Goal: Information Seeking & Learning: Learn about a topic

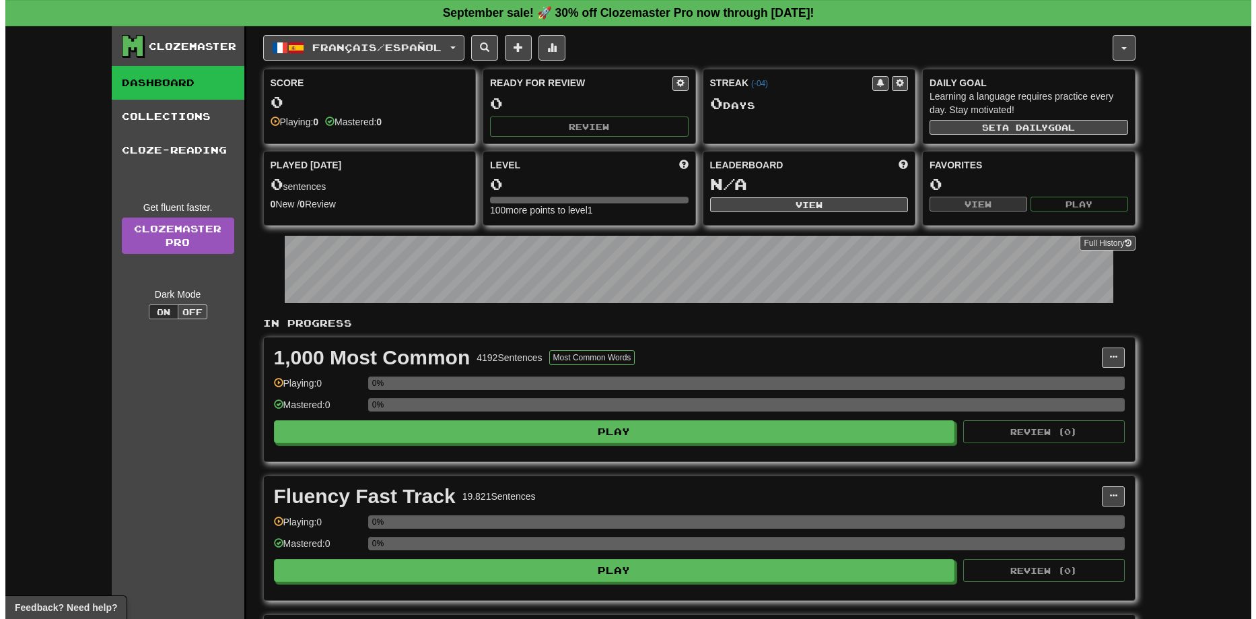
scroll to position [135, 0]
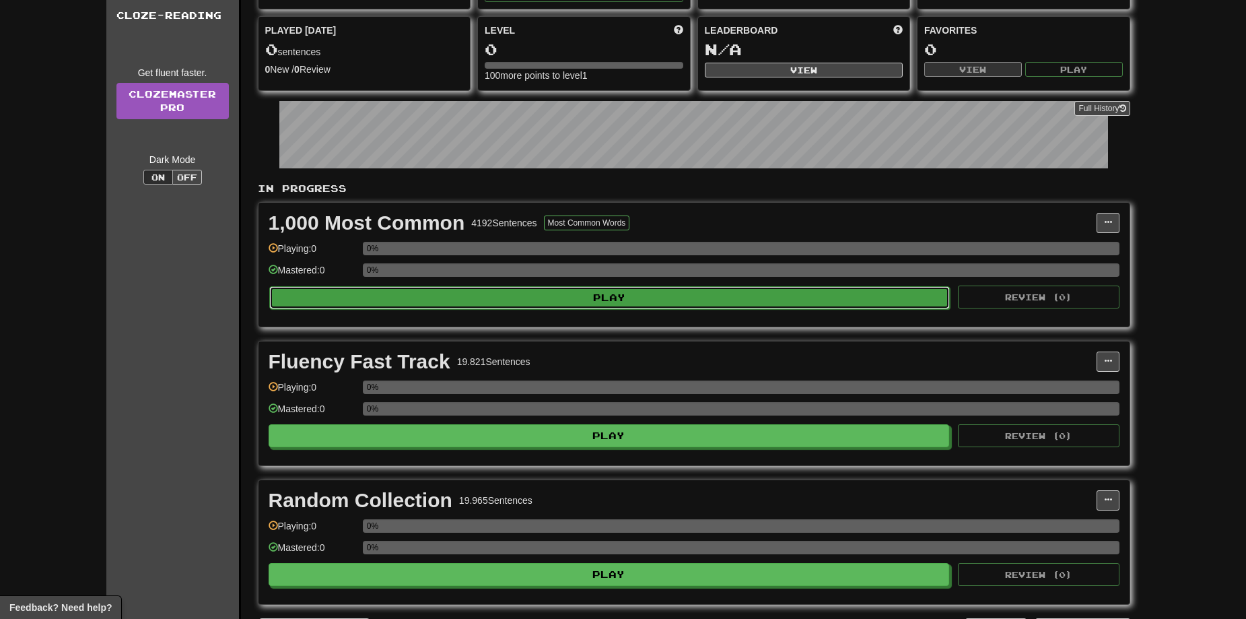
click at [609, 302] on button "Play" at bounding box center [609, 297] width 681 height 23
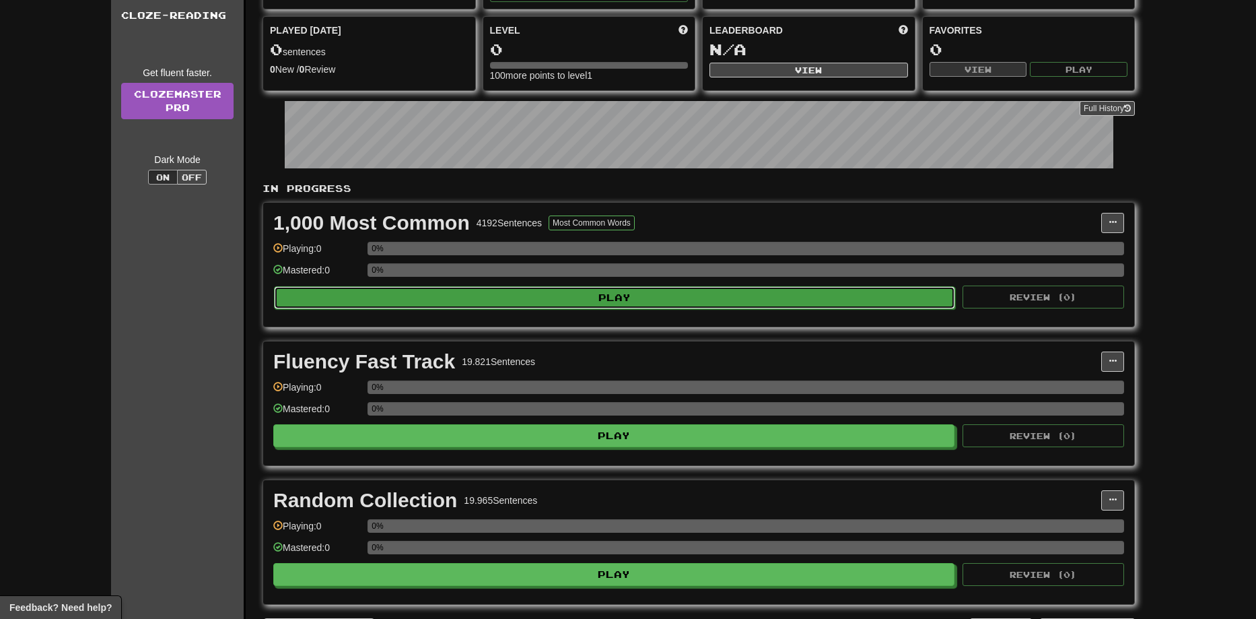
select select "**"
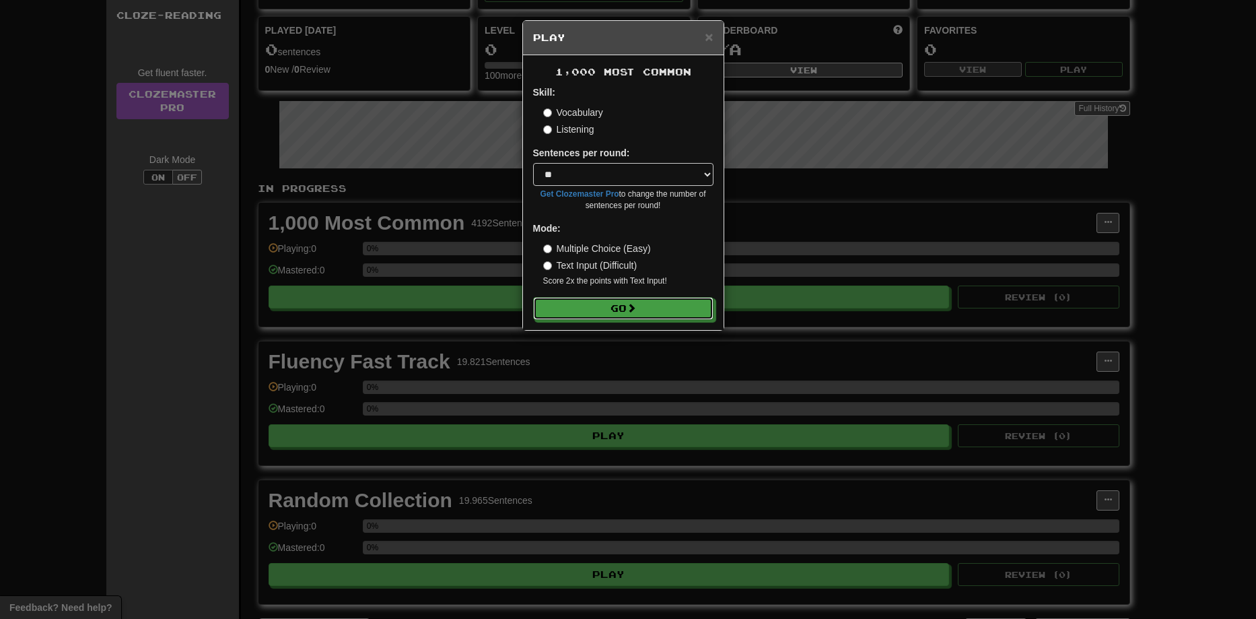
click at [612, 301] on button "Go" at bounding box center [623, 308] width 180 height 23
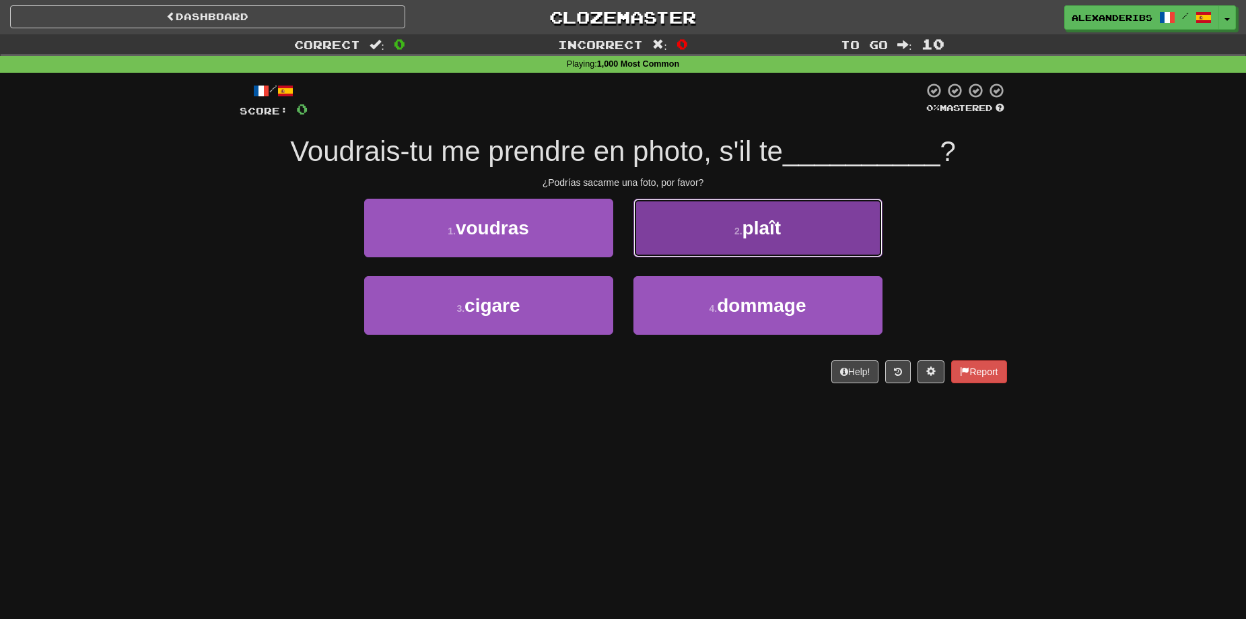
click at [819, 236] on button "2 . plaît" at bounding box center [757, 228] width 249 height 59
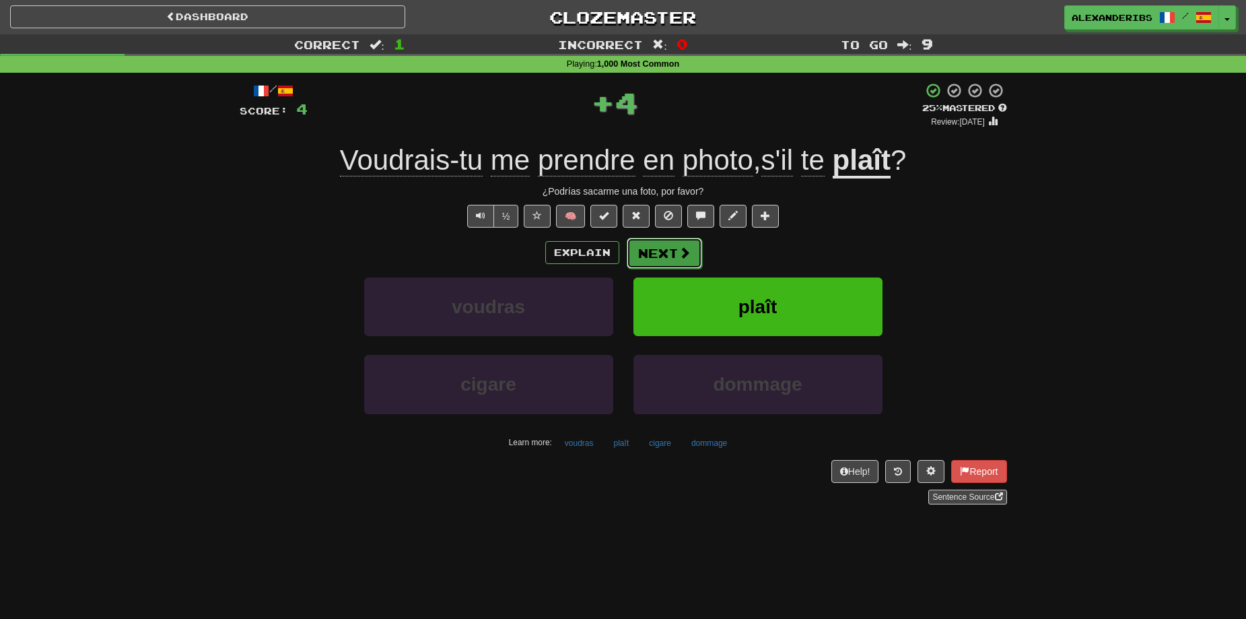
click at [688, 253] on span at bounding box center [685, 252] width 12 height 12
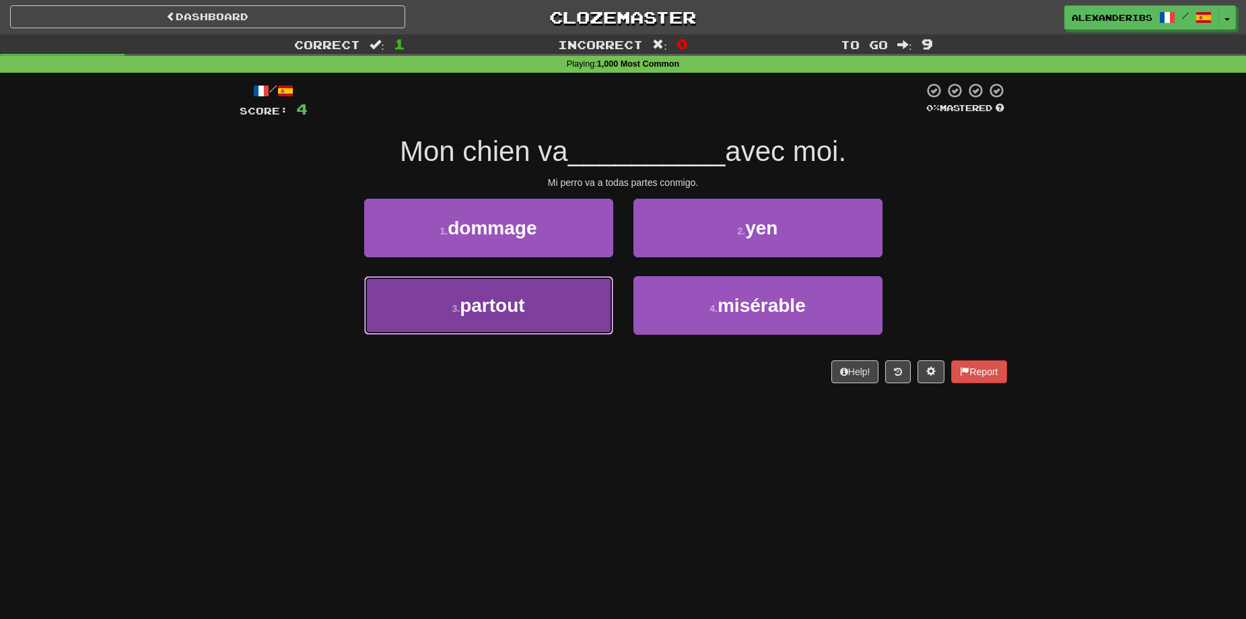
click at [576, 294] on button "3 . partout" at bounding box center [488, 305] width 249 height 59
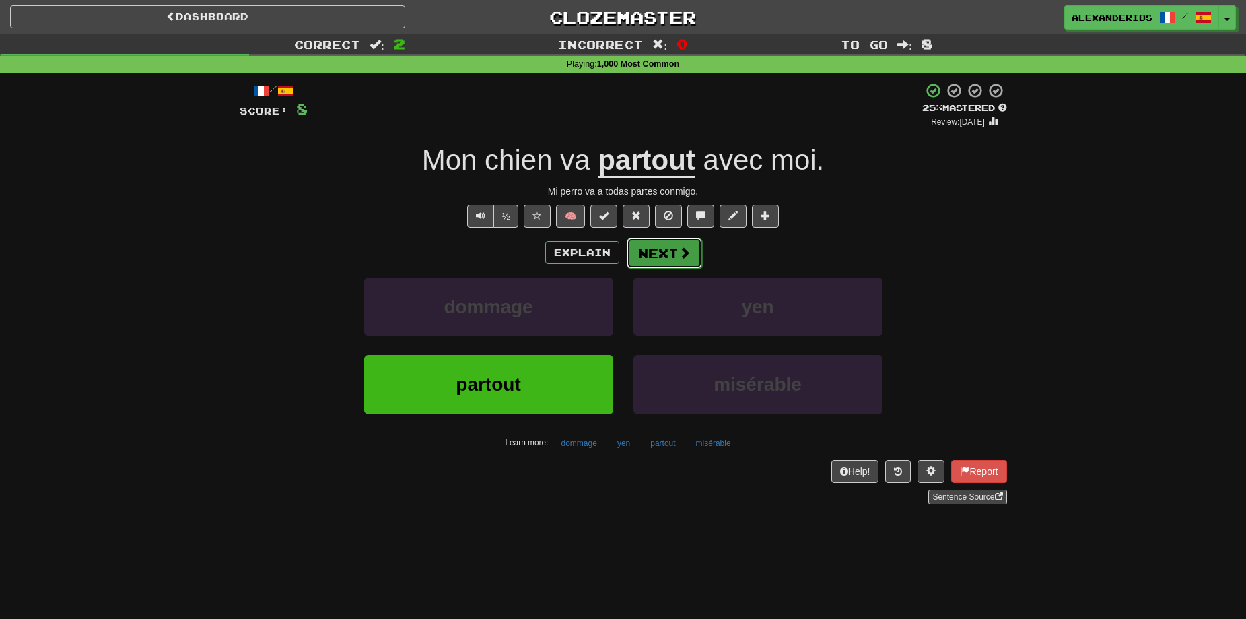
click at [679, 263] on button "Next" at bounding box center [664, 253] width 75 height 31
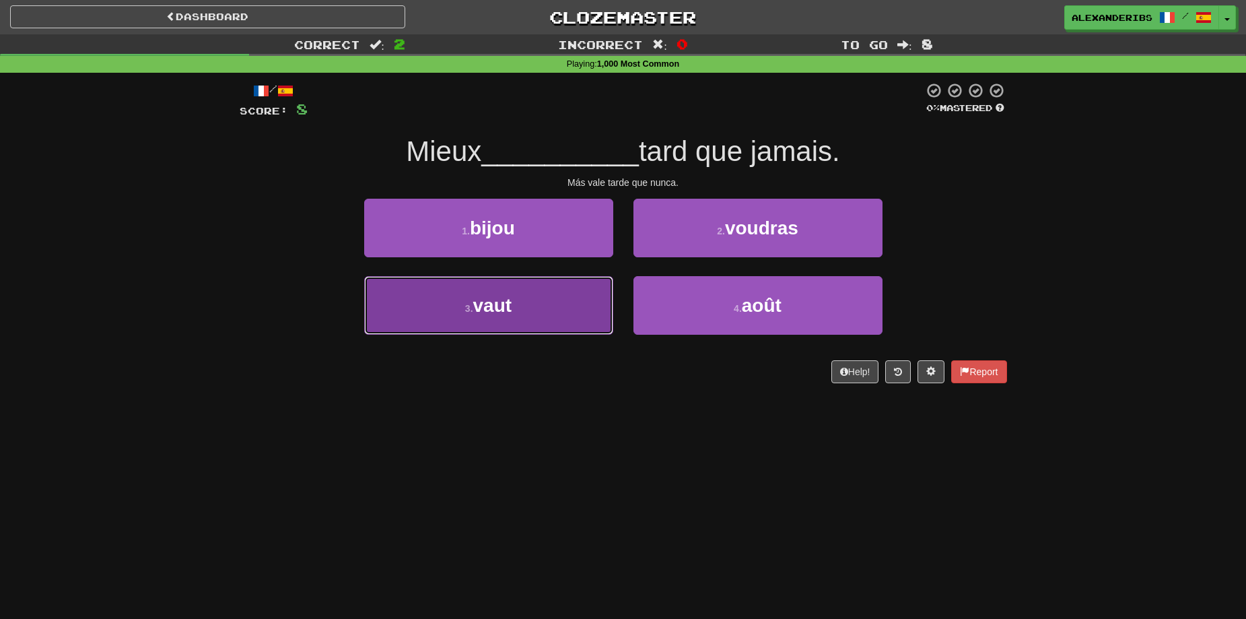
click at [539, 298] on button "3 . vaut" at bounding box center [488, 305] width 249 height 59
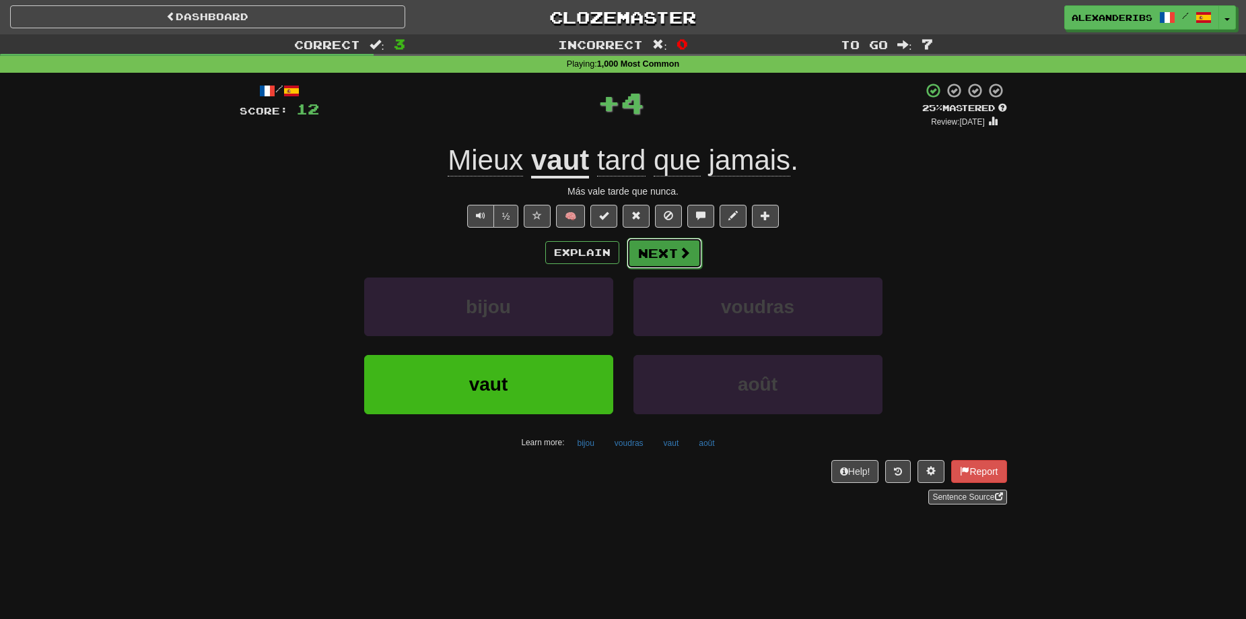
click at [689, 265] on button "Next" at bounding box center [664, 253] width 75 height 31
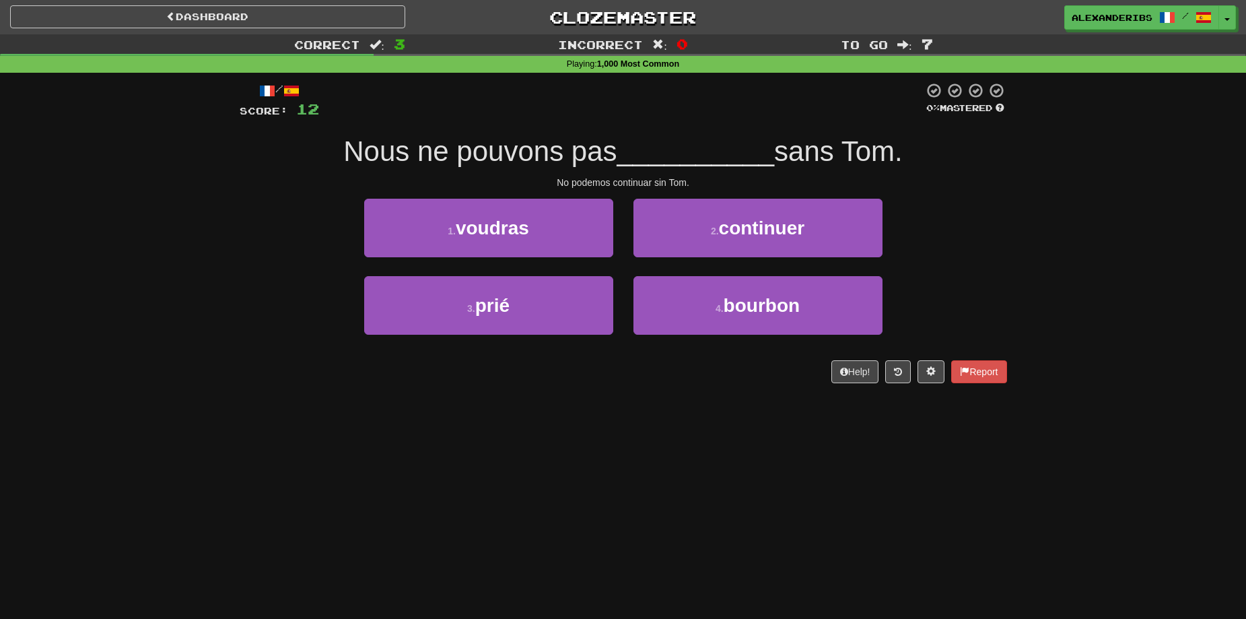
click at [731, 257] on div "2 . continuer" at bounding box center [757, 237] width 269 height 77
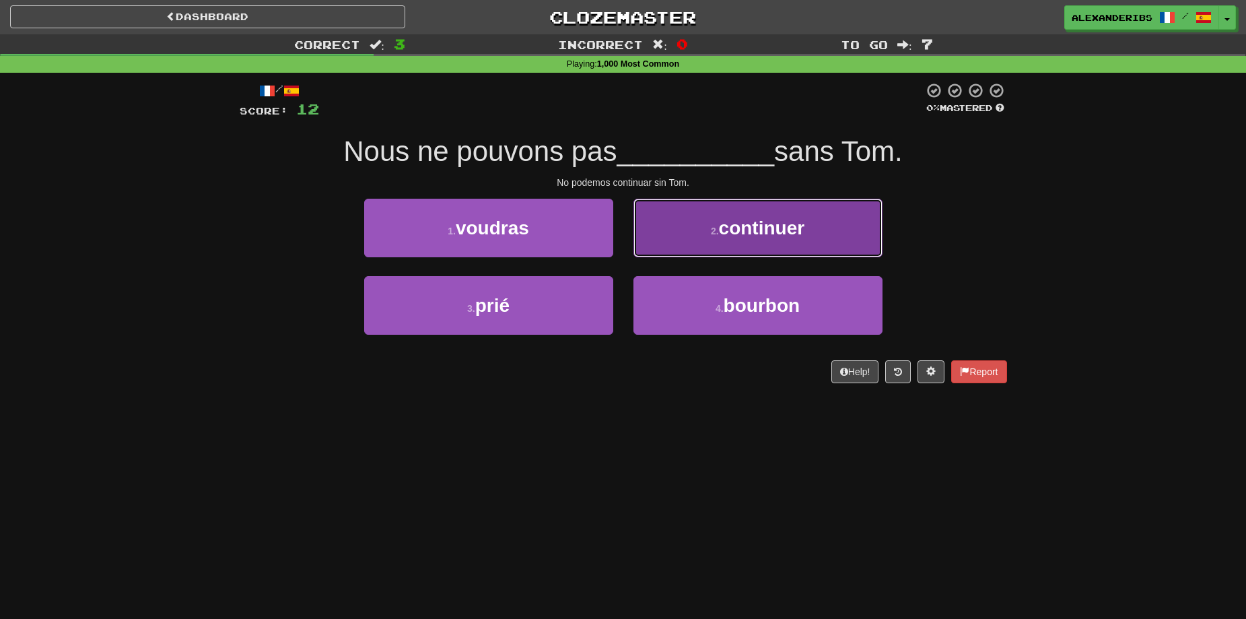
click at [736, 245] on button "2 . continuer" at bounding box center [757, 228] width 249 height 59
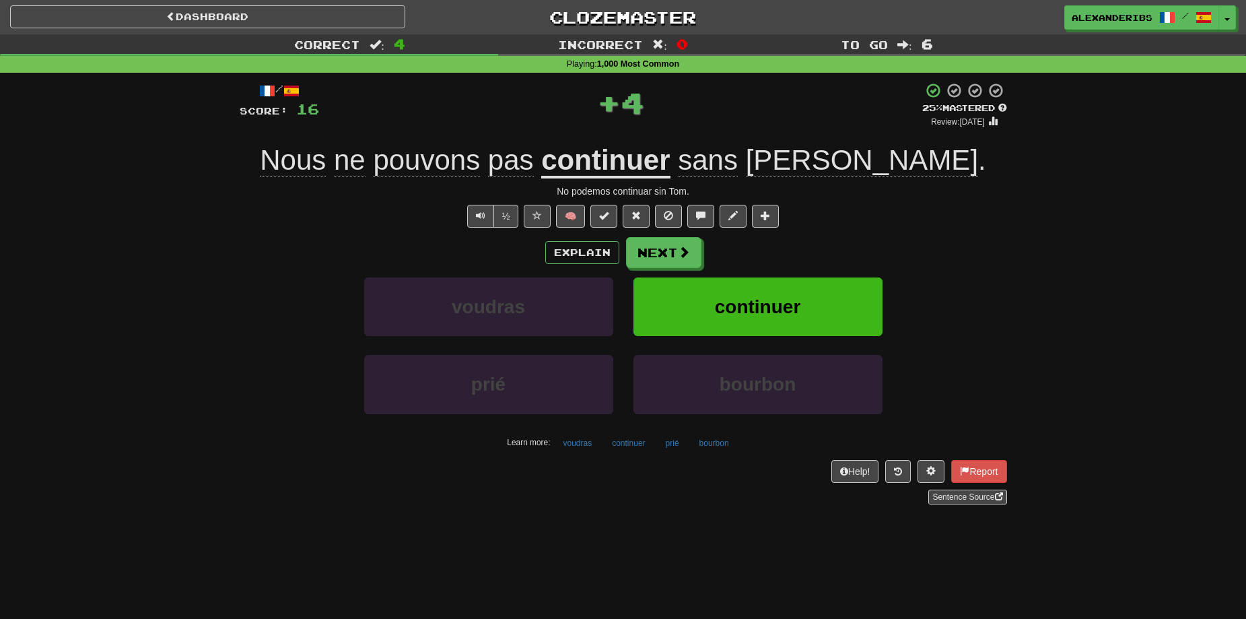
click at [683, 271] on div "Explain Next voudras continuer prié bourbon Learn more: voudras continuer prié …" at bounding box center [623, 345] width 767 height 216
click at [681, 257] on span at bounding box center [685, 252] width 12 height 12
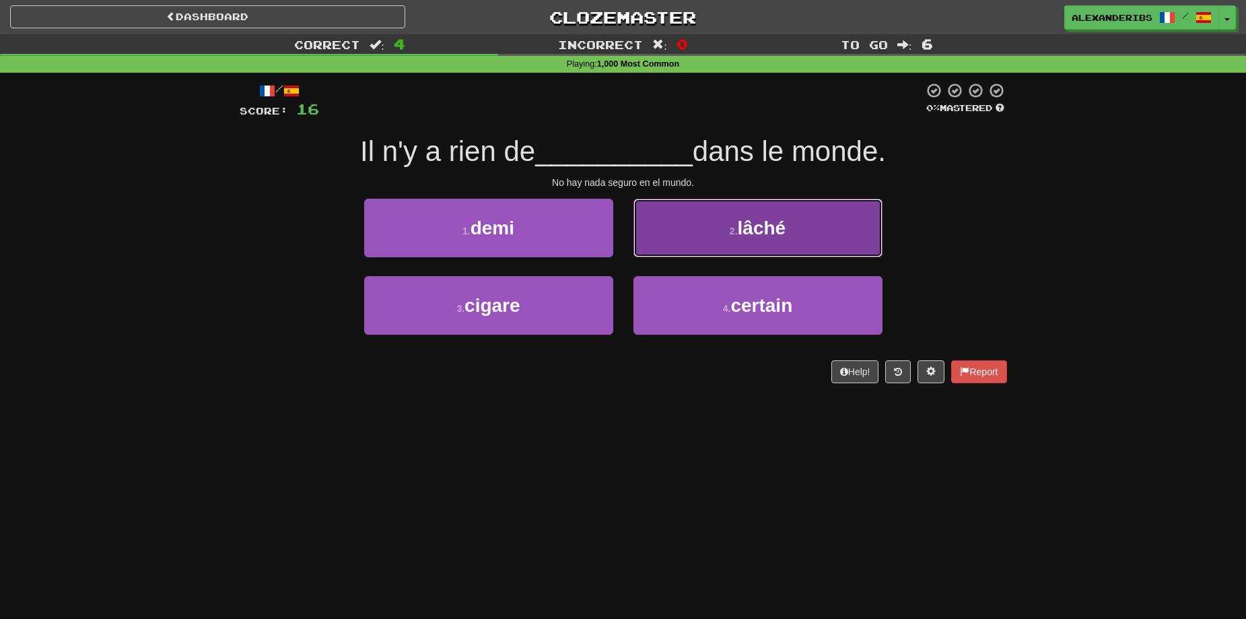
click at [675, 230] on button "2 . lâché" at bounding box center [757, 228] width 249 height 59
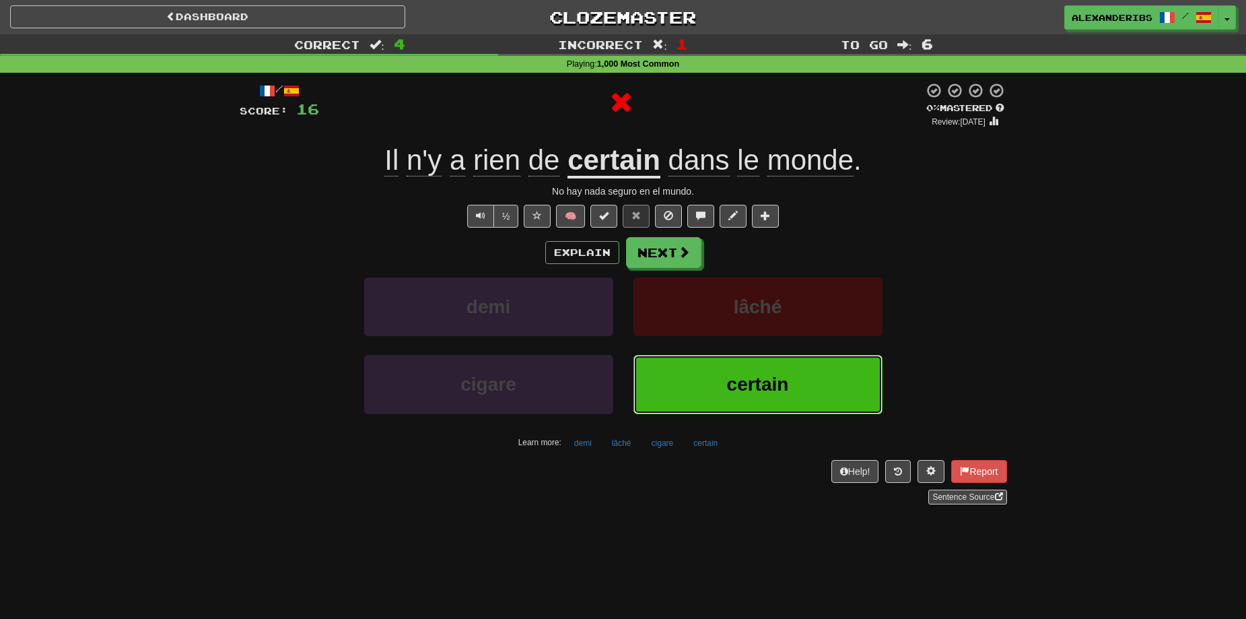
click at [764, 394] on span "certain" at bounding box center [758, 384] width 62 height 21
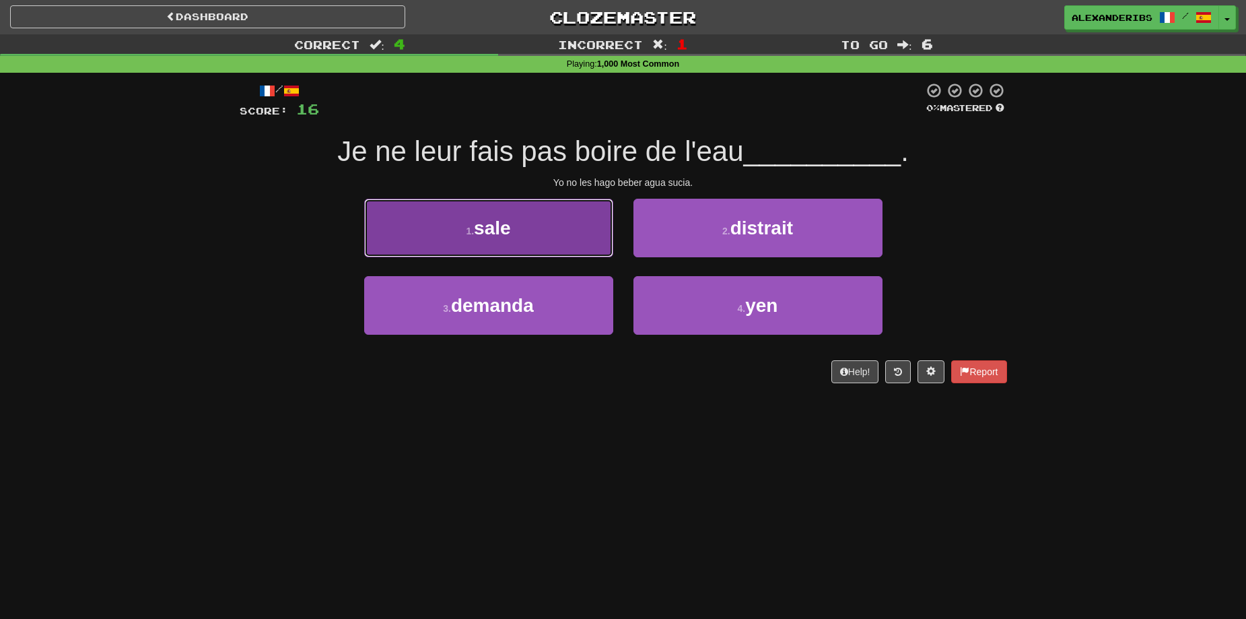
click at [499, 232] on span "sale" at bounding box center [492, 227] width 37 height 21
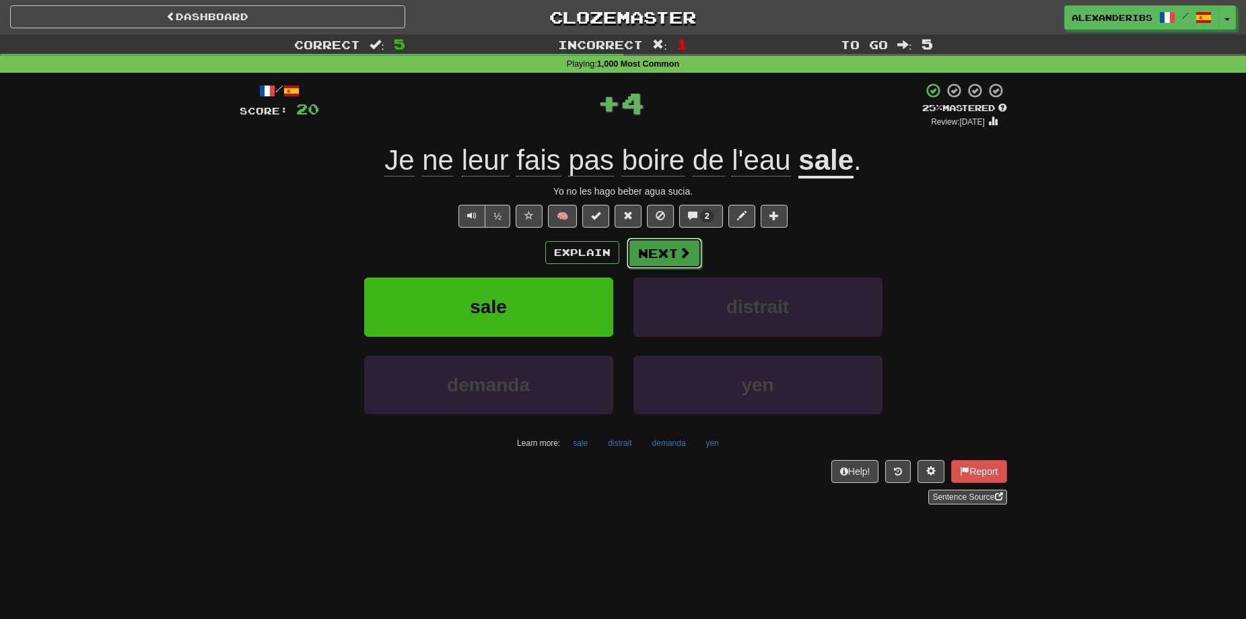
click at [654, 250] on button "Next" at bounding box center [664, 253] width 75 height 31
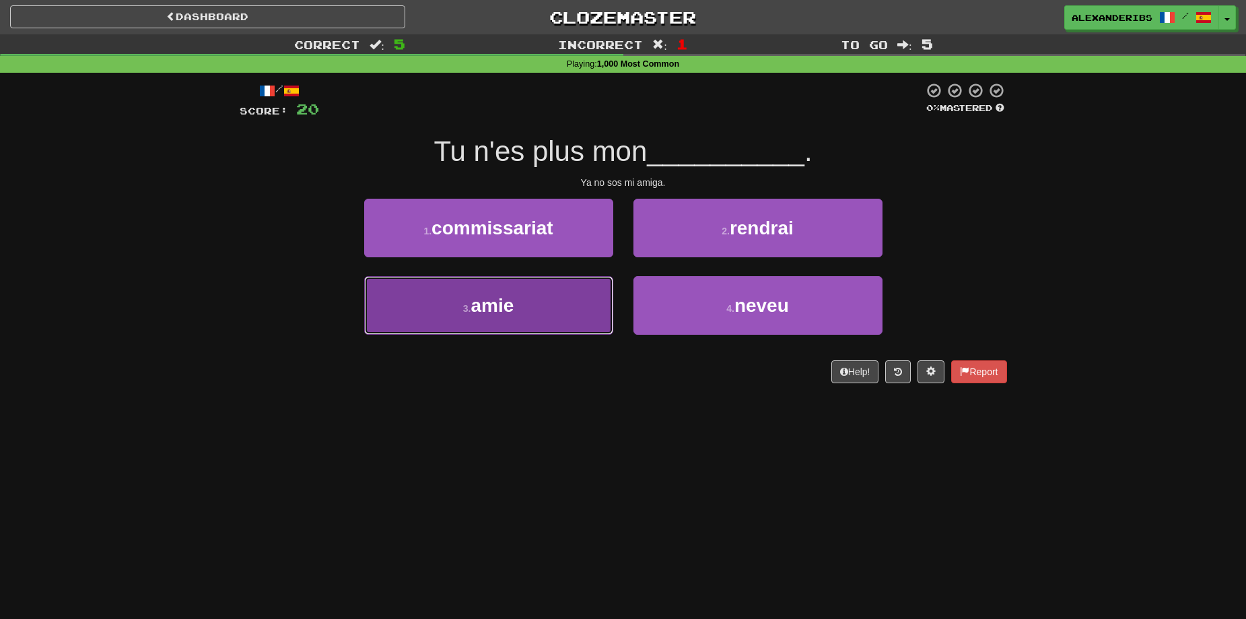
click at [580, 311] on button "3 . amie" at bounding box center [488, 305] width 249 height 59
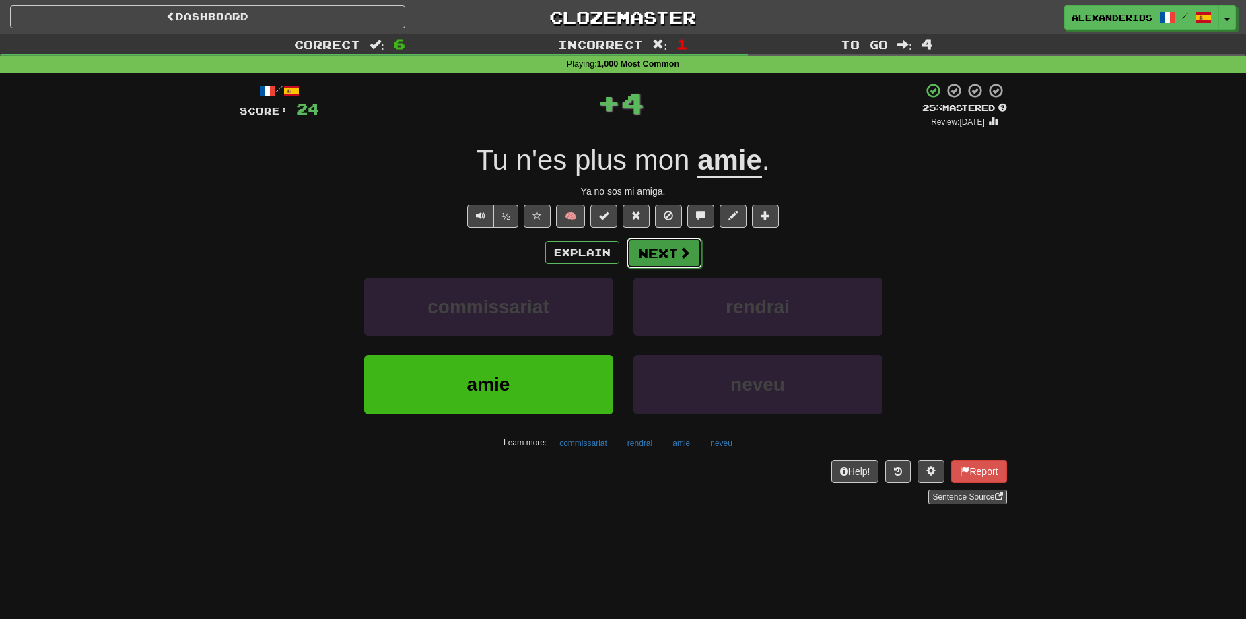
click at [679, 254] on span at bounding box center [685, 252] width 12 height 12
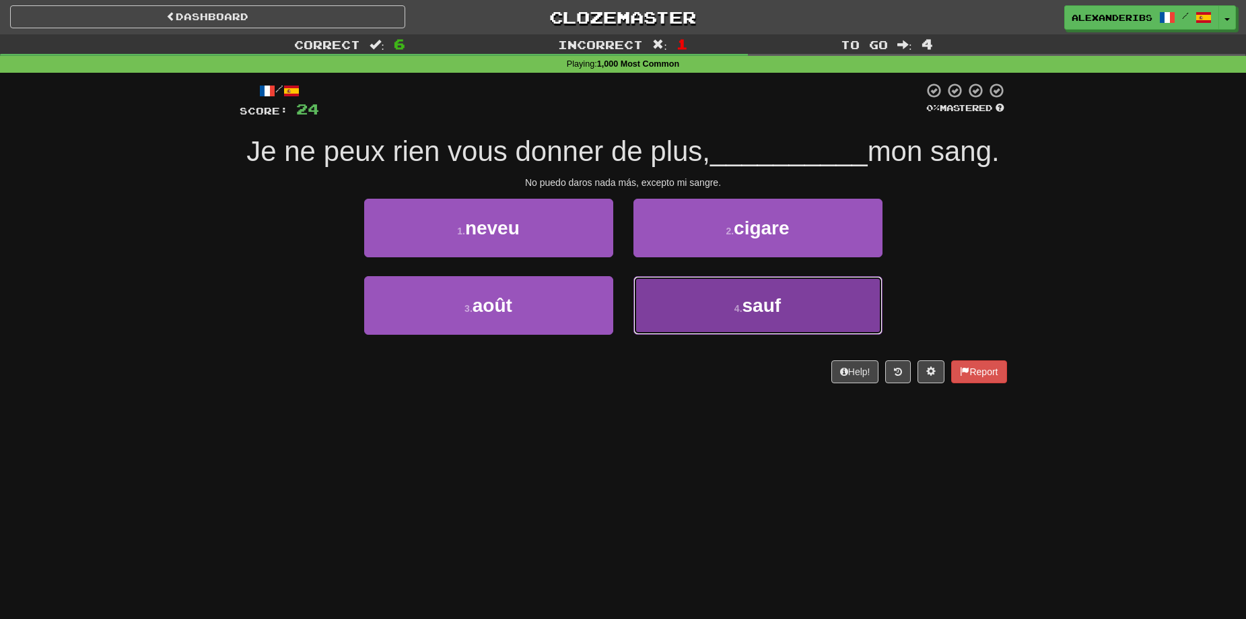
click at [672, 329] on button "4 . sauf" at bounding box center [757, 305] width 249 height 59
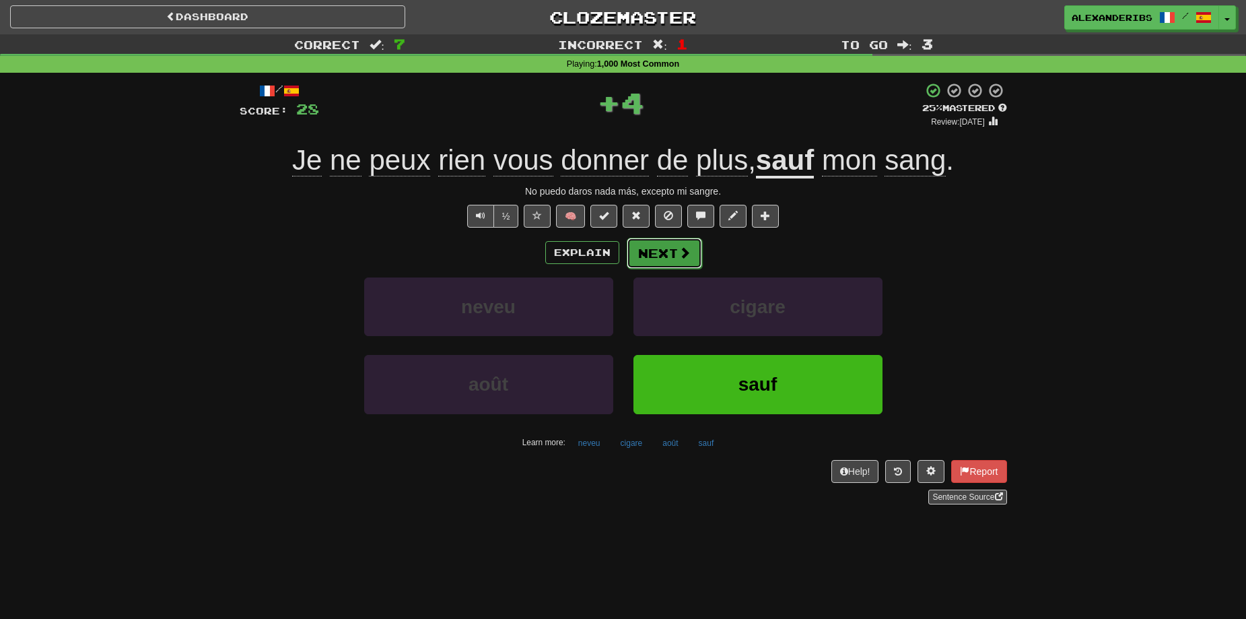
click at [666, 254] on button "Next" at bounding box center [664, 253] width 75 height 31
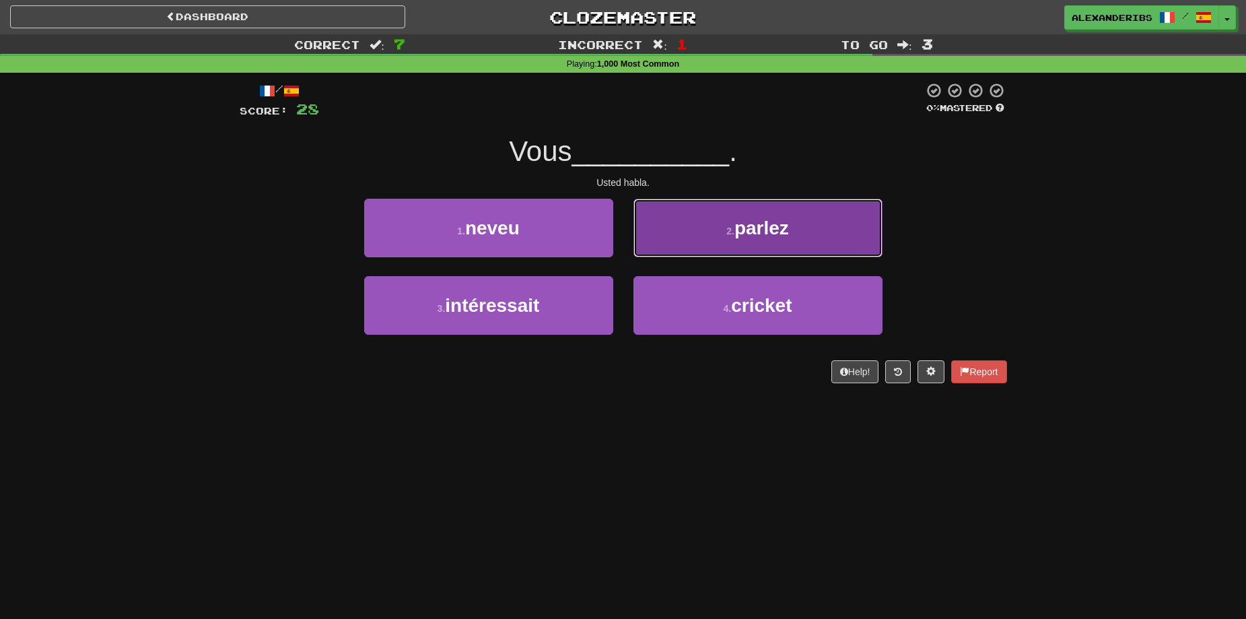
click at [666, 254] on button "2 . parlez" at bounding box center [757, 228] width 249 height 59
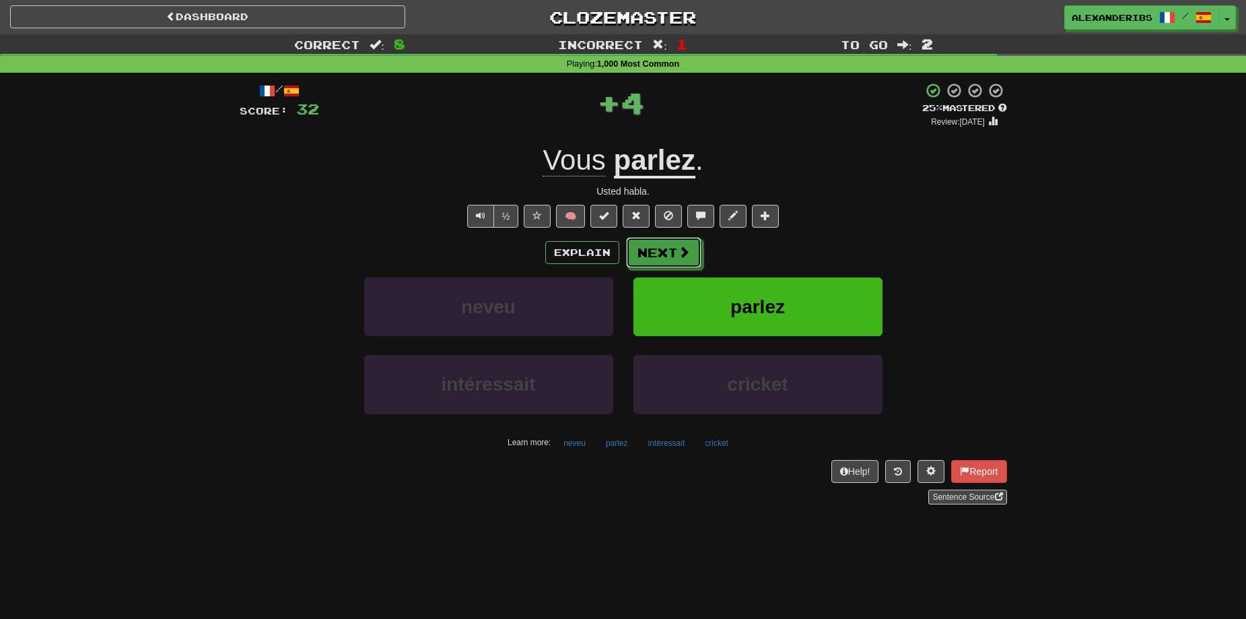
click at [666, 254] on button "Next" at bounding box center [663, 252] width 75 height 31
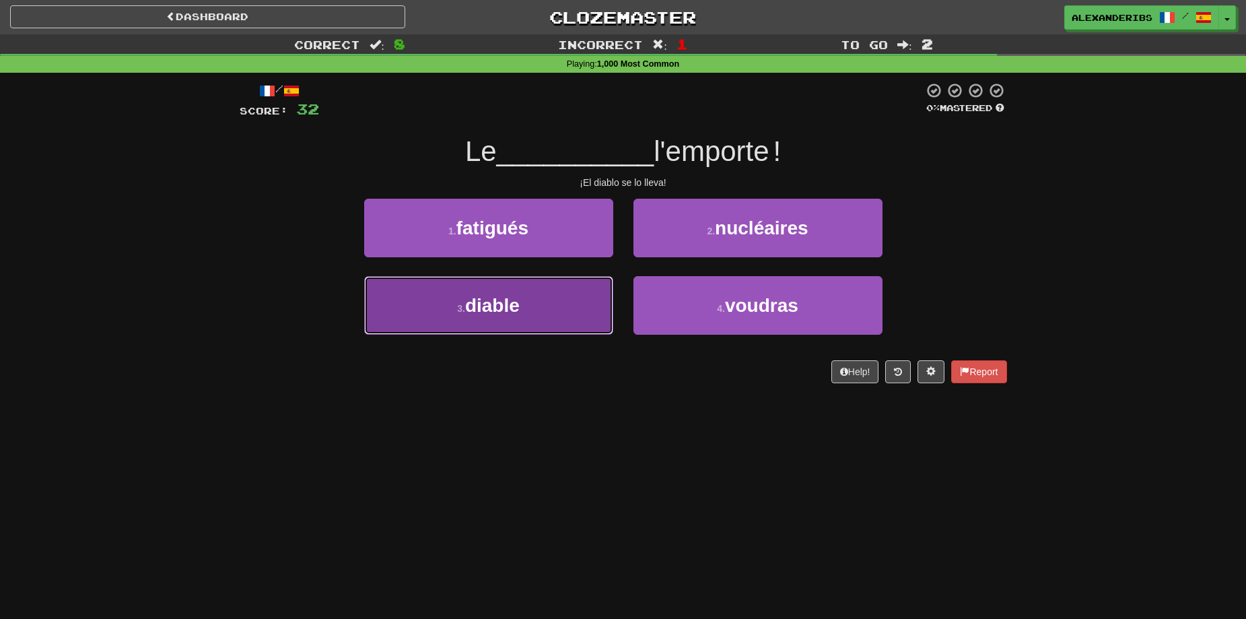
click at [557, 300] on button "3 . diable" at bounding box center [488, 305] width 249 height 59
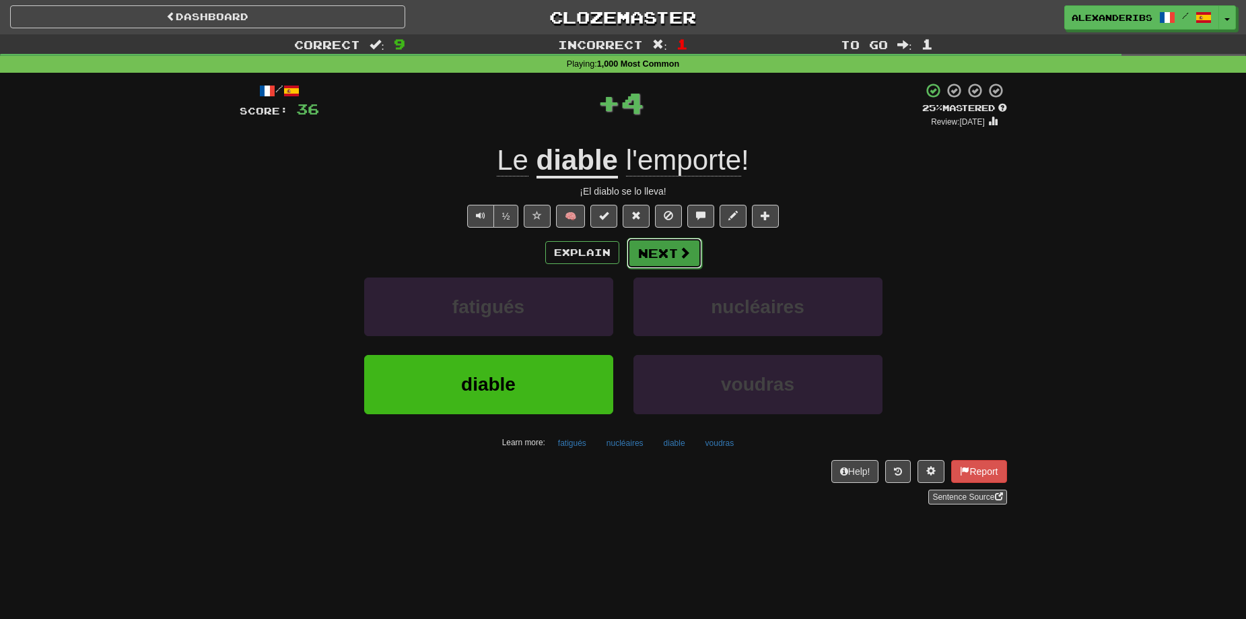
click at [670, 248] on button "Next" at bounding box center [664, 253] width 75 height 31
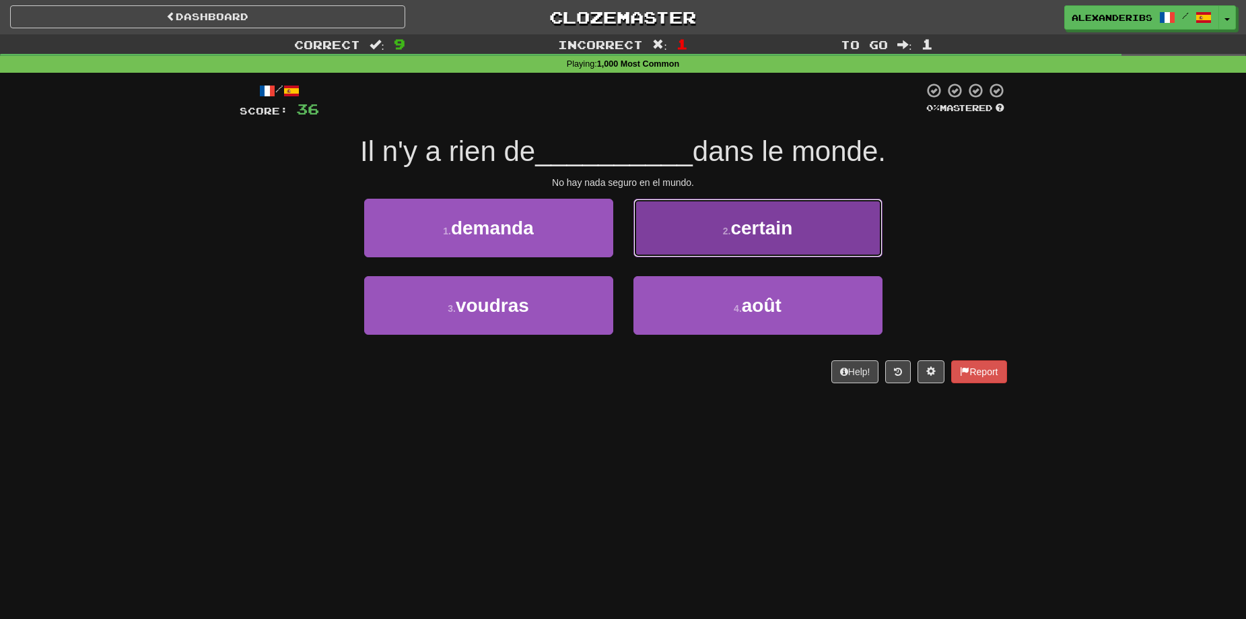
click at [715, 225] on button "2 . certain" at bounding box center [757, 228] width 249 height 59
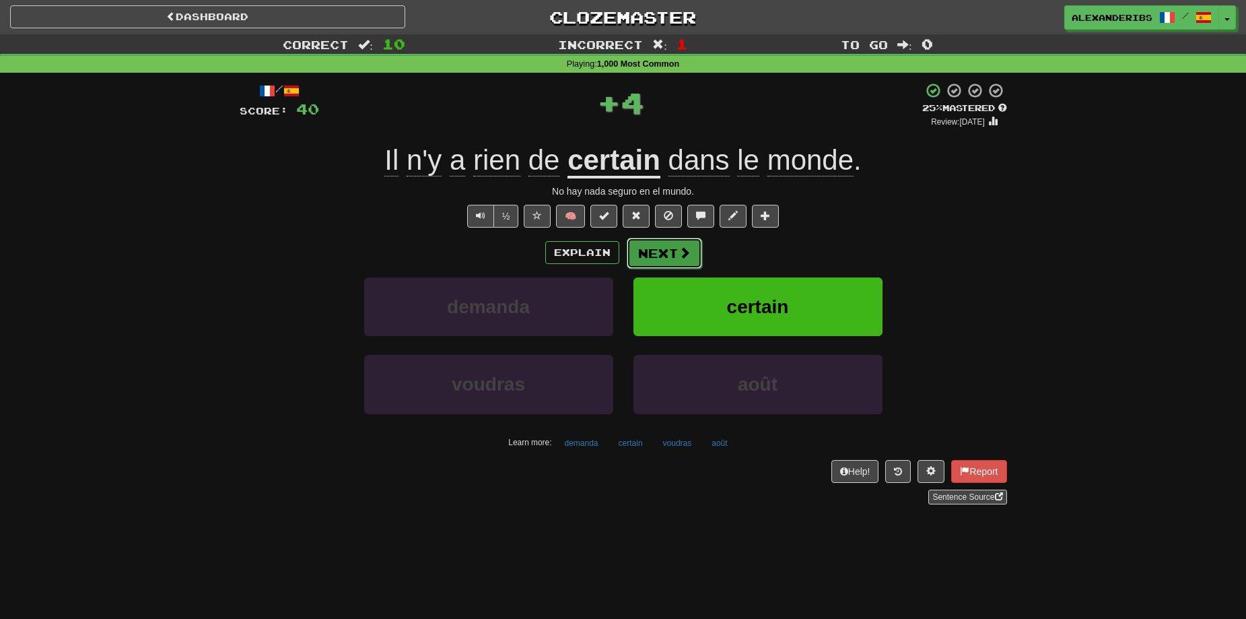
click at [675, 248] on button "Next" at bounding box center [664, 253] width 75 height 31
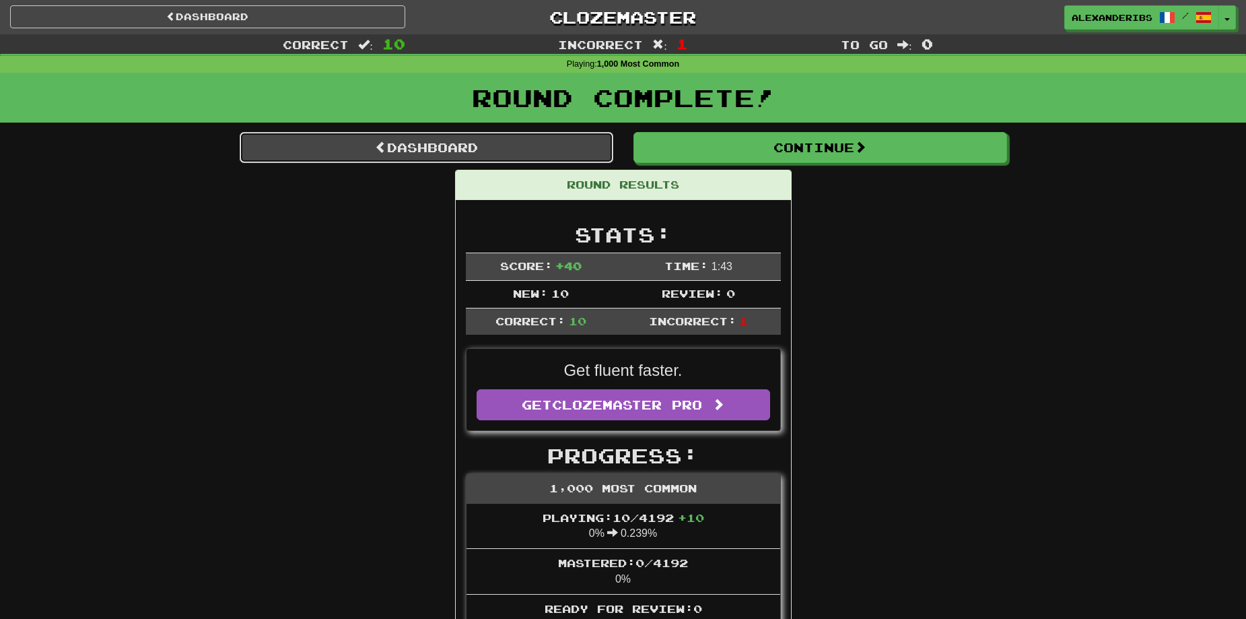
click at [504, 154] on link "Dashboard" at bounding box center [427, 147] width 374 height 31
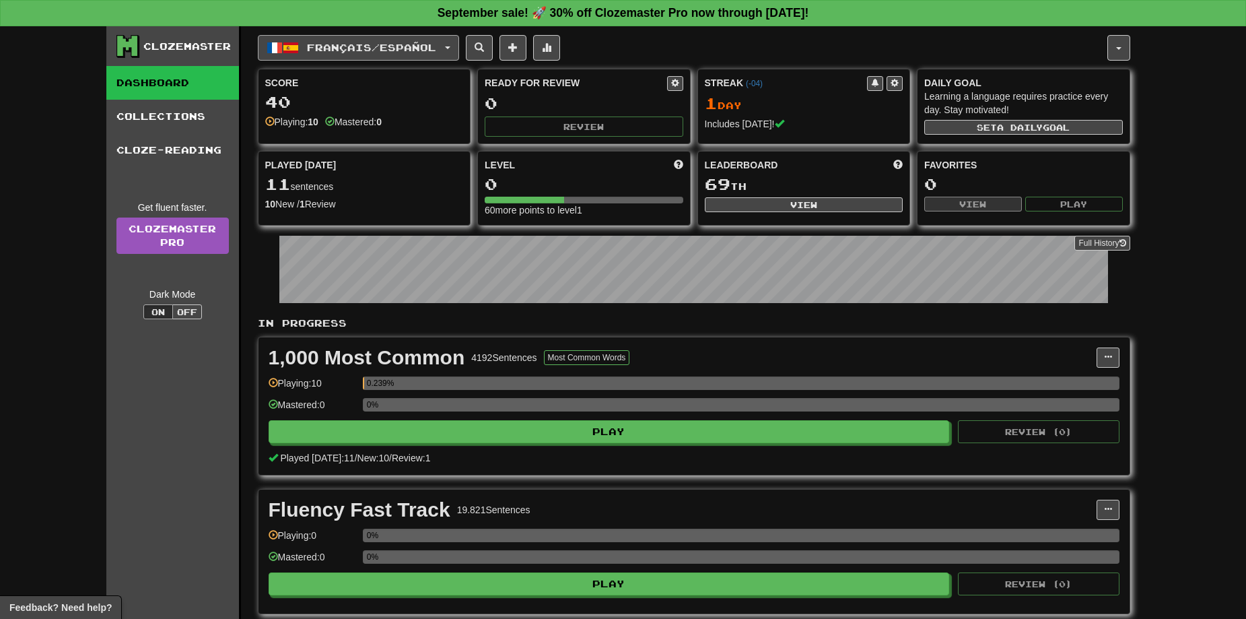
click at [331, 55] on button "Français / Español" at bounding box center [358, 48] width 201 height 26
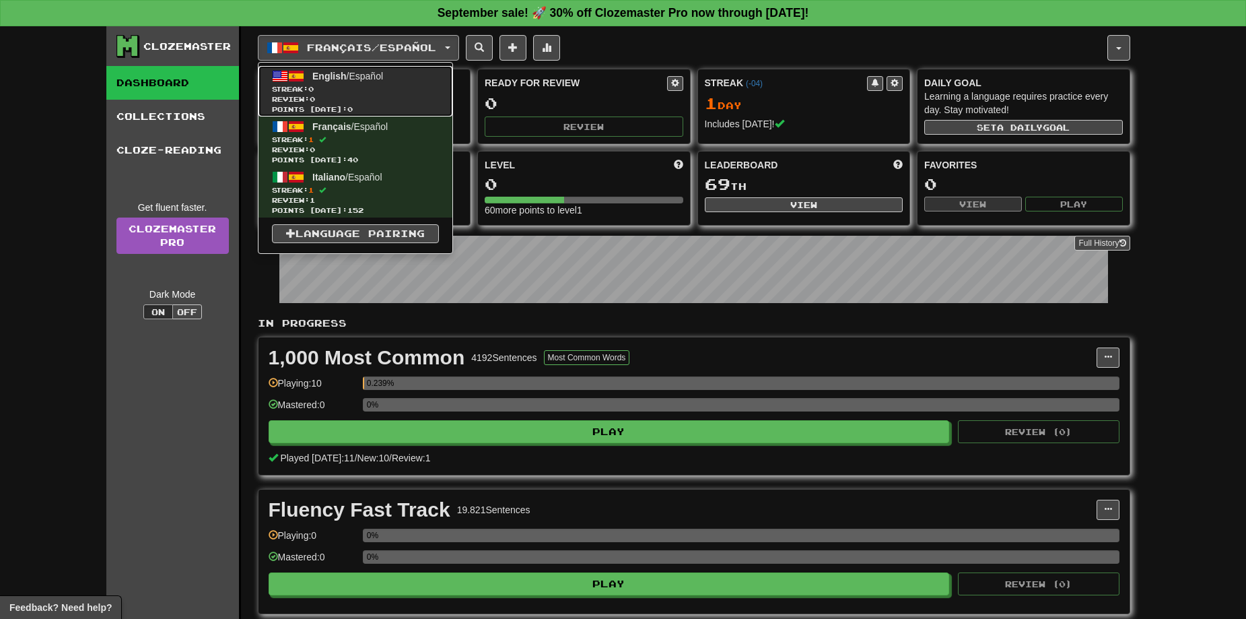
click at [364, 94] on span "Review: 0" at bounding box center [355, 99] width 167 height 10
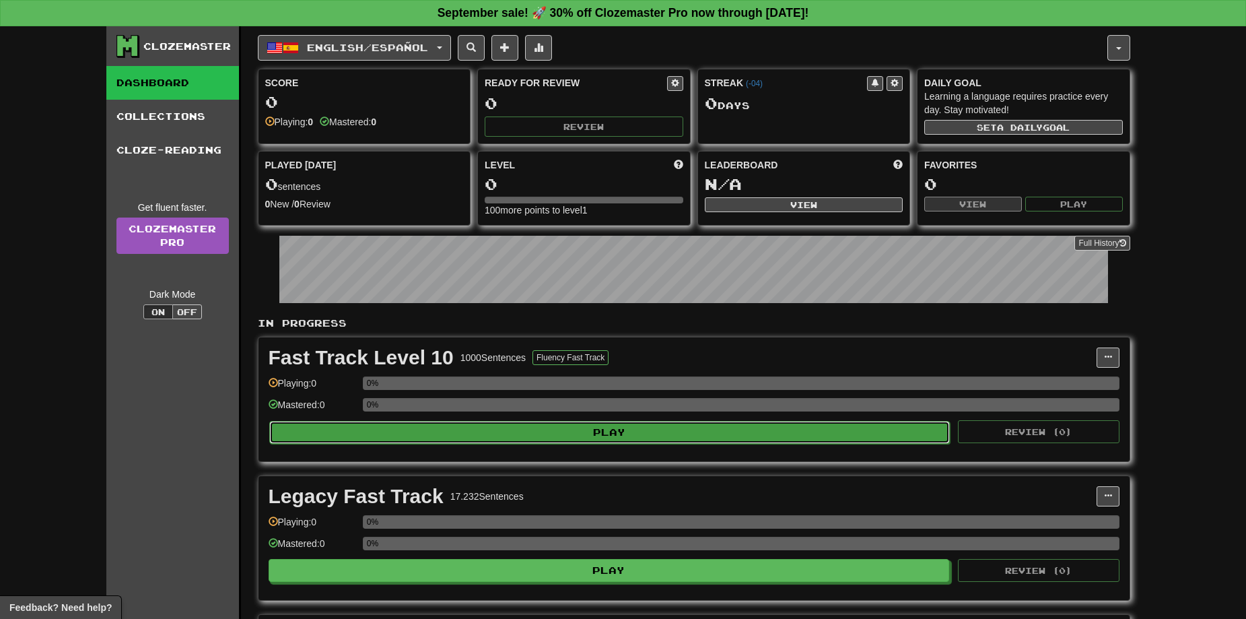
click at [616, 431] on button "Play" at bounding box center [609, 432] width 681 height 23
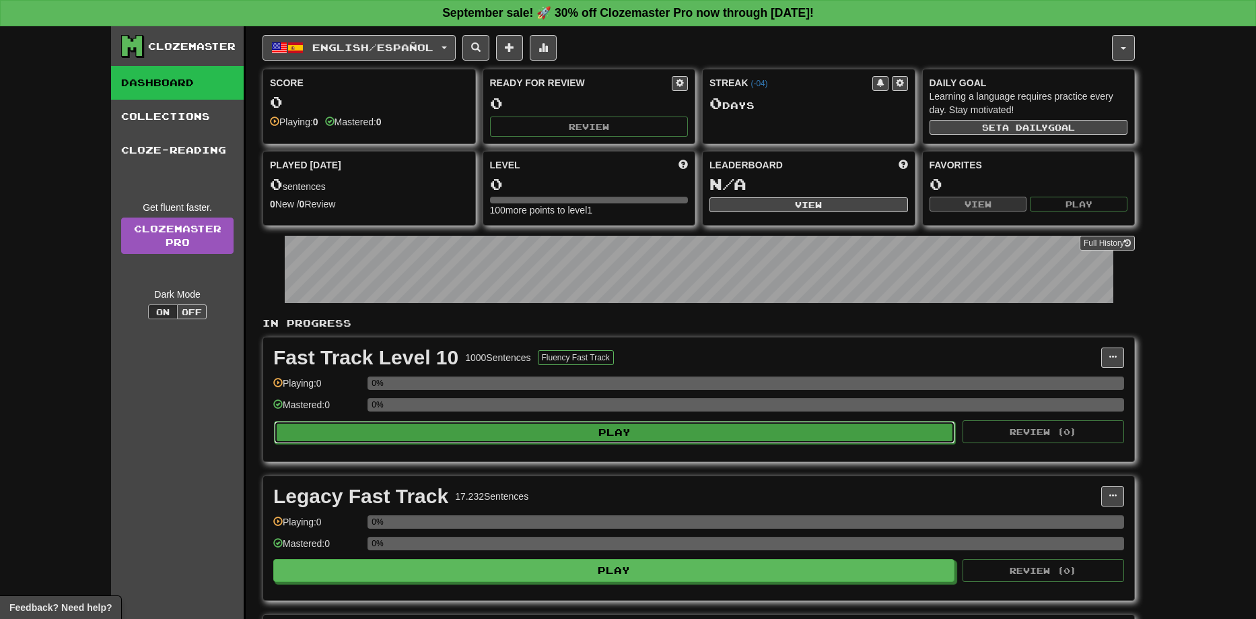
select select "**"
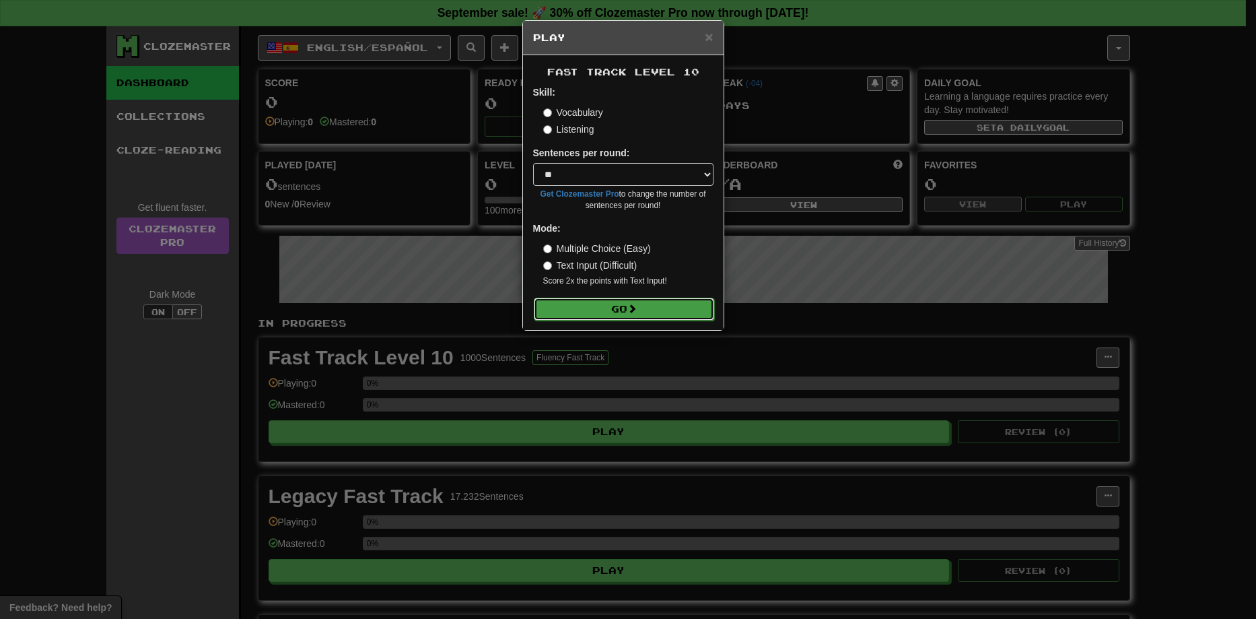
click at [619, 312] on button "Go" at bounding box center [624, 309] width 180 height 23
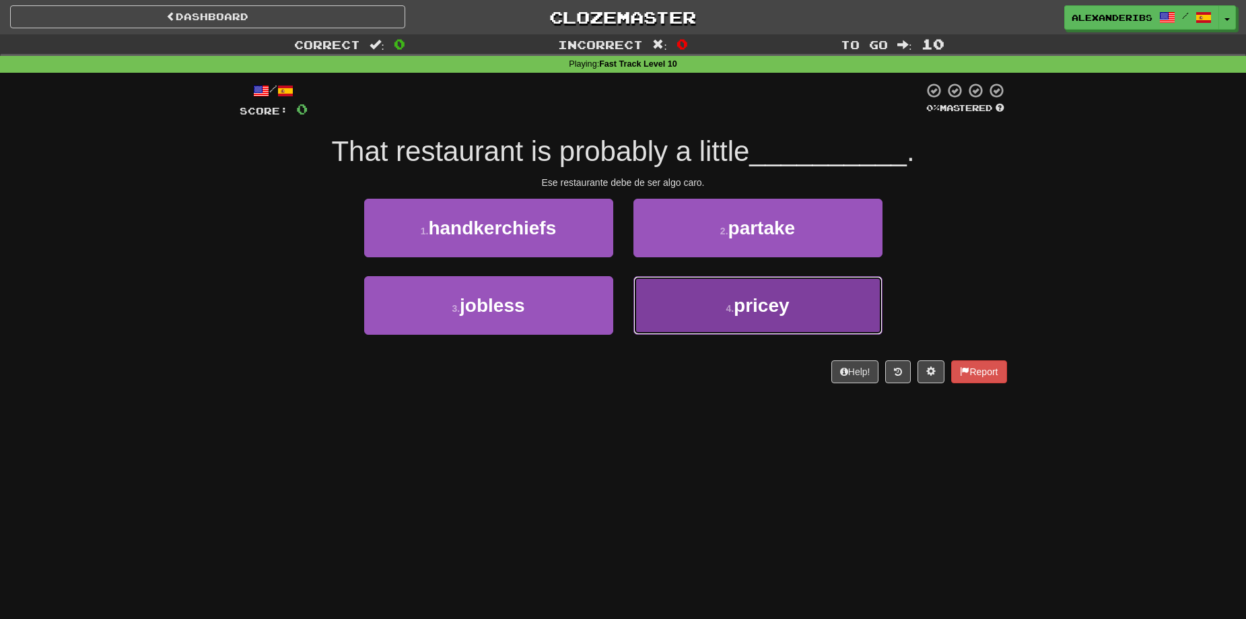
click at [670, 293] on button "4 . pricey" at bounding box center [757, 305] width 249 height 59
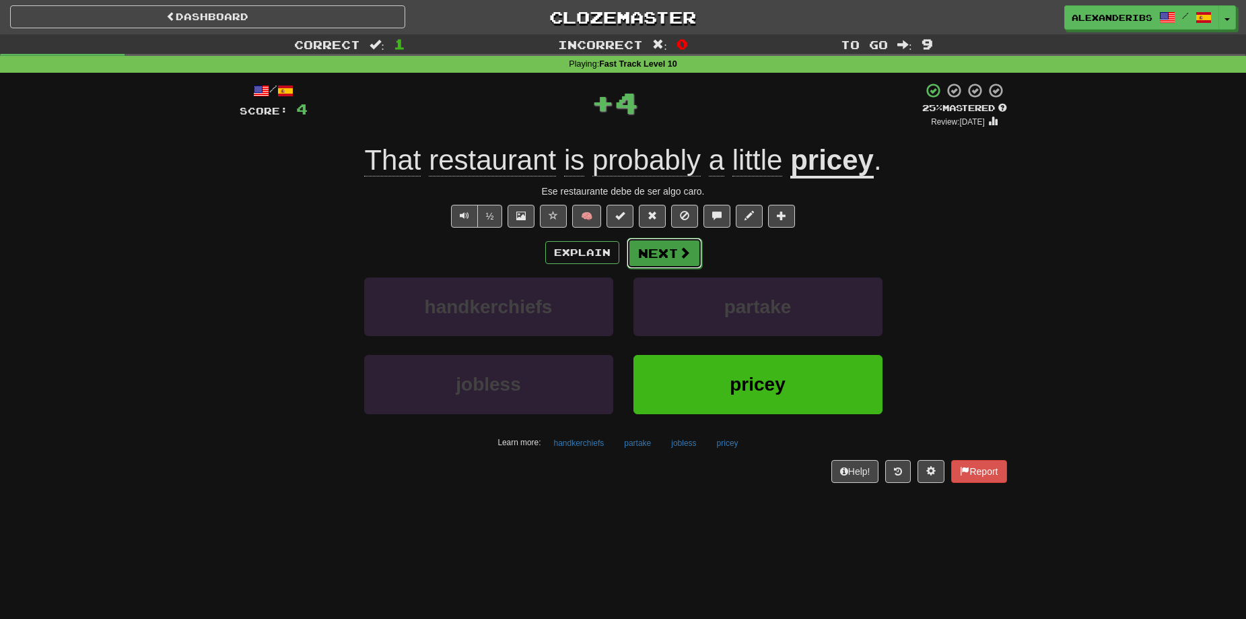
click at [668, 246] on button "Next" at bounding box center [664, 253] width 75 height 31
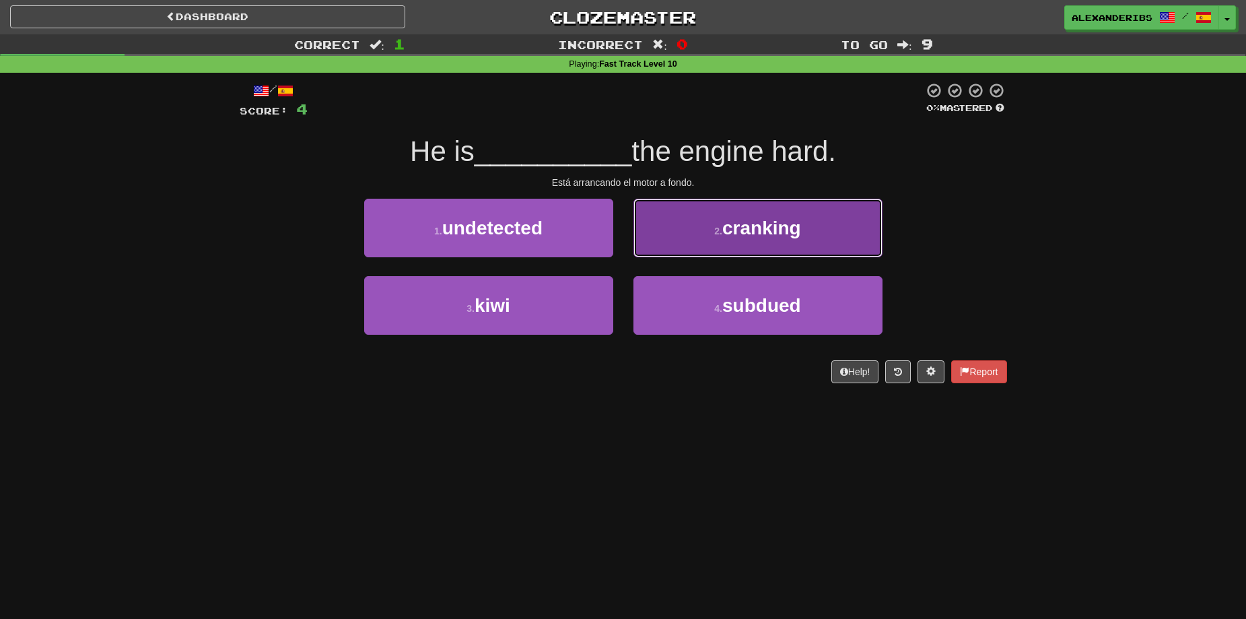
click at [667, 247] on button "2 . cranking" at bounding box center [757, 228] width 249 height 59
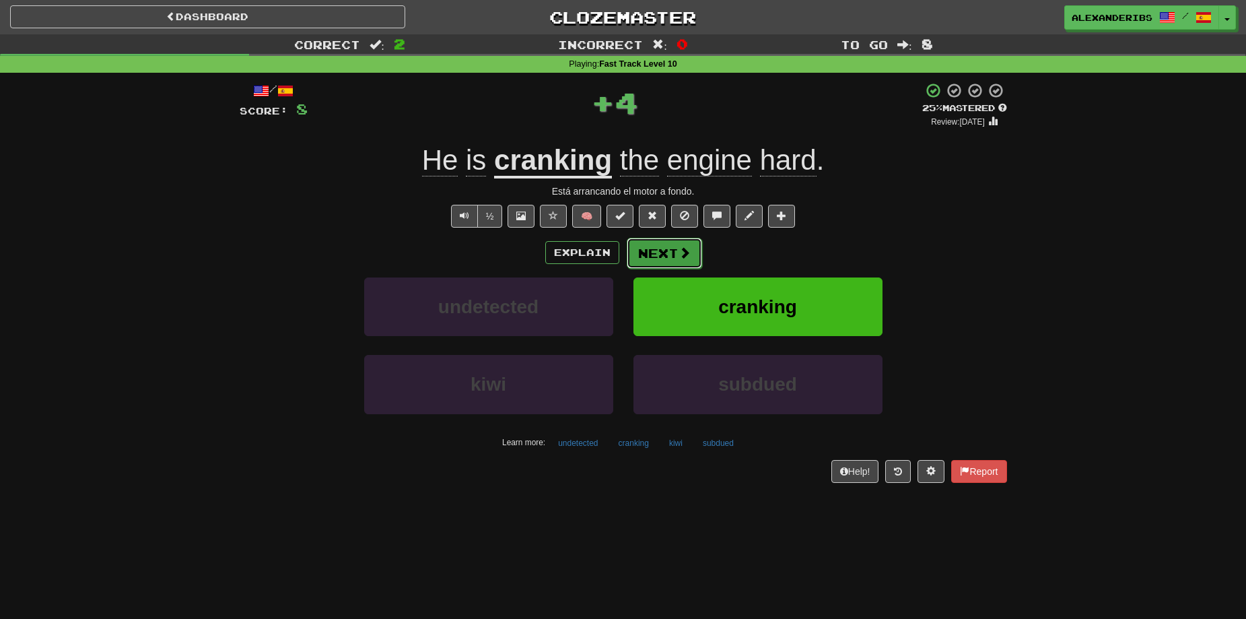
click at [656, 256] on button "Next" at bounding box center [664, 253] width 75 height 31
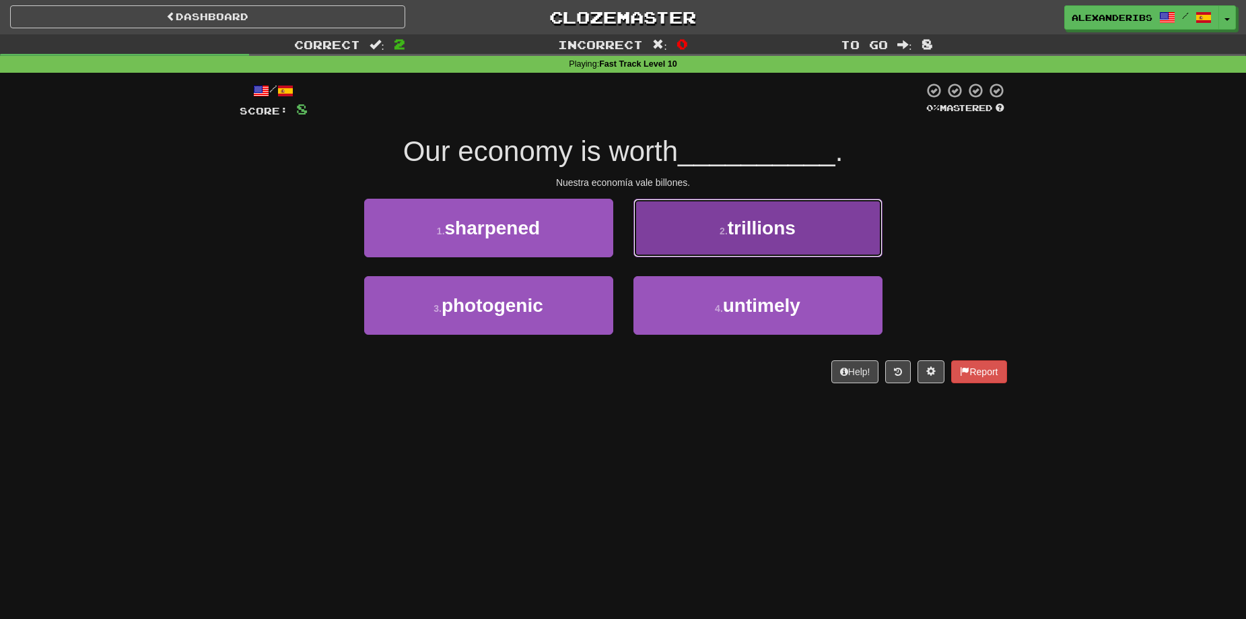
click at [703, 241] on button "2 . trillions" at bounding box center [757, 228] width 249 height 59
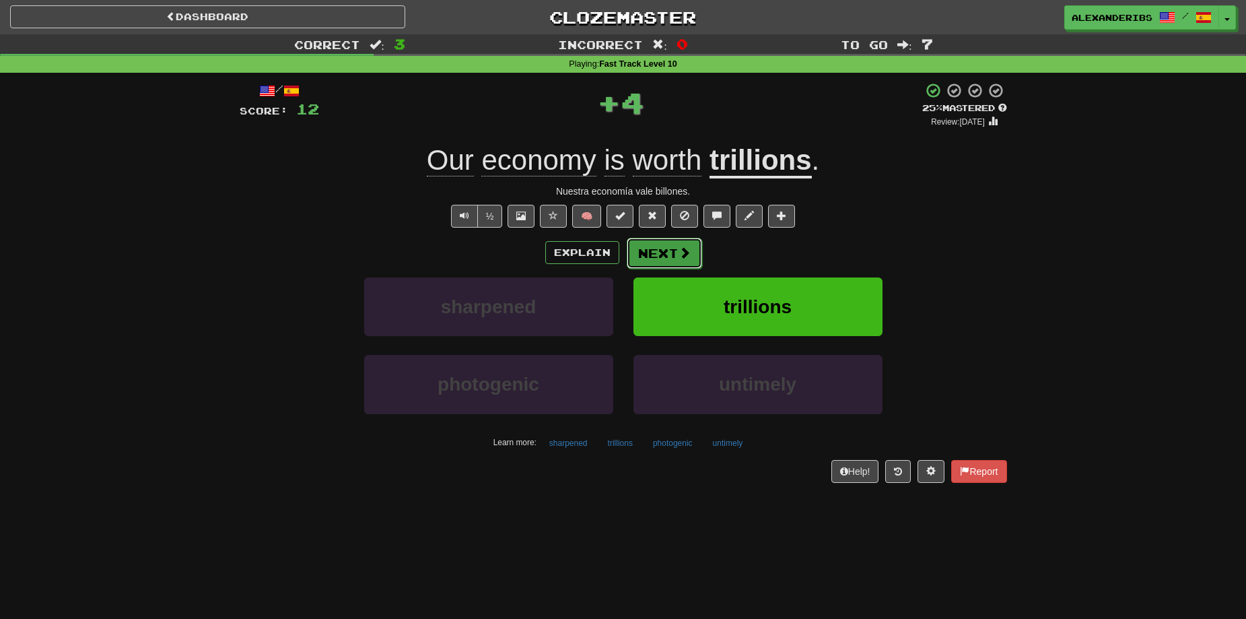
click at [670, 258] on button "Next" at bounding box center [664, 253] width 75 height 31
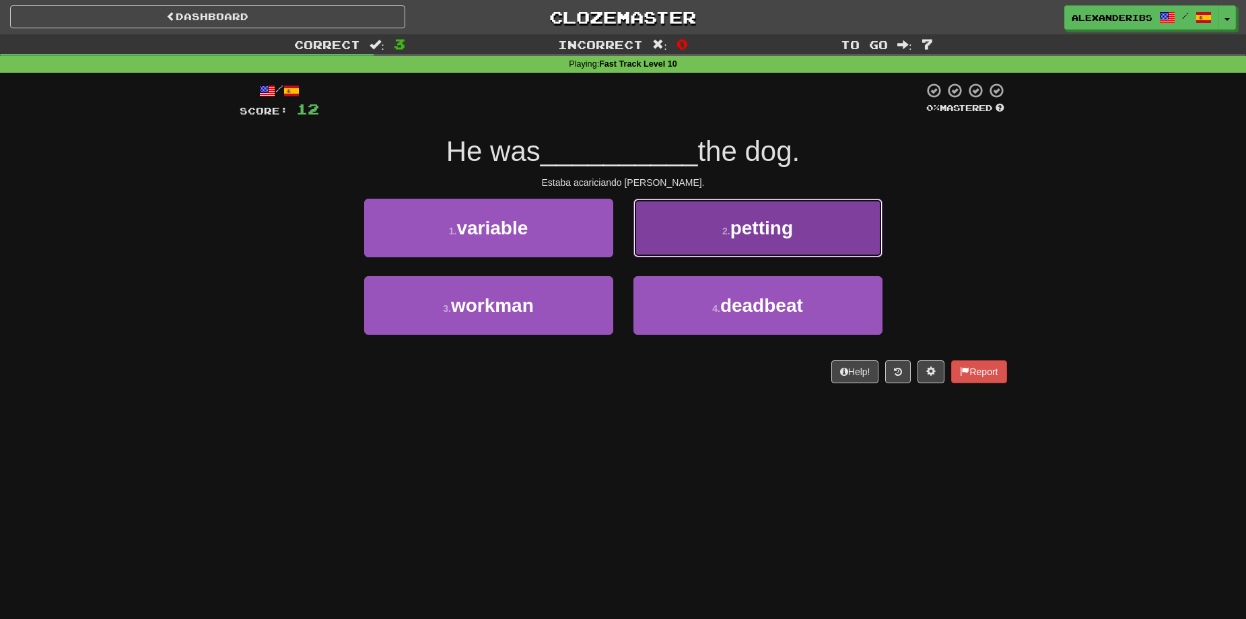
click at [695, 242] on button "2 . petting" at bounding box center [757, 228] width 249 height 59
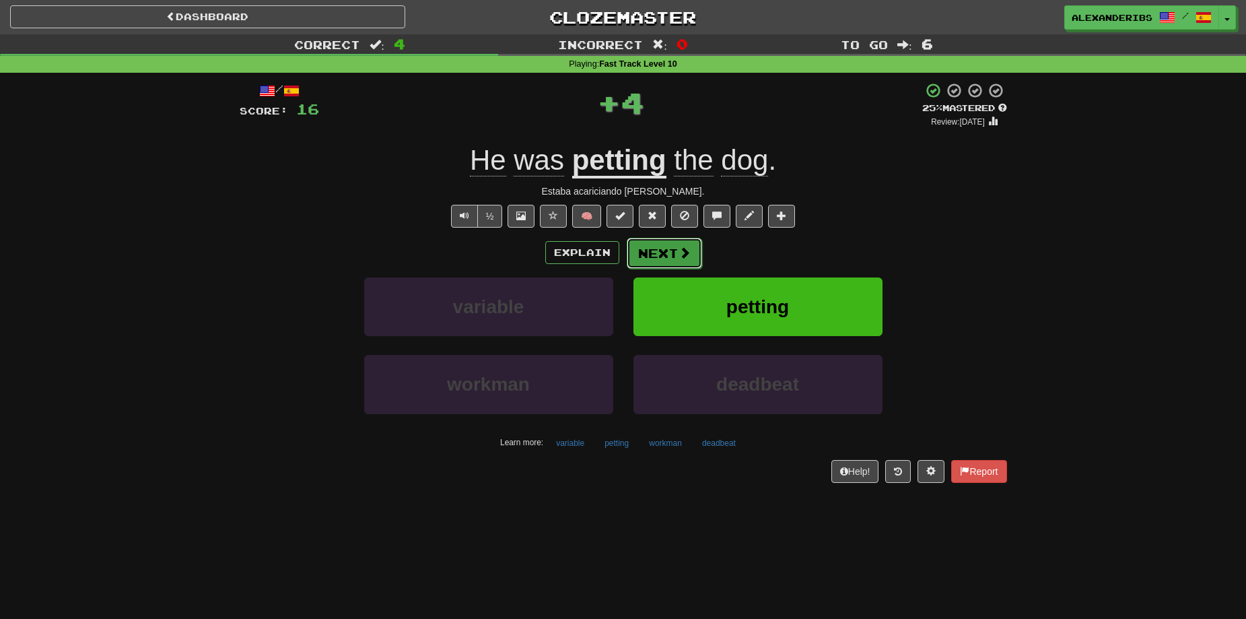
click at [671, 258] on button "Next" at bounding box center [664, 253] width 75 height 31
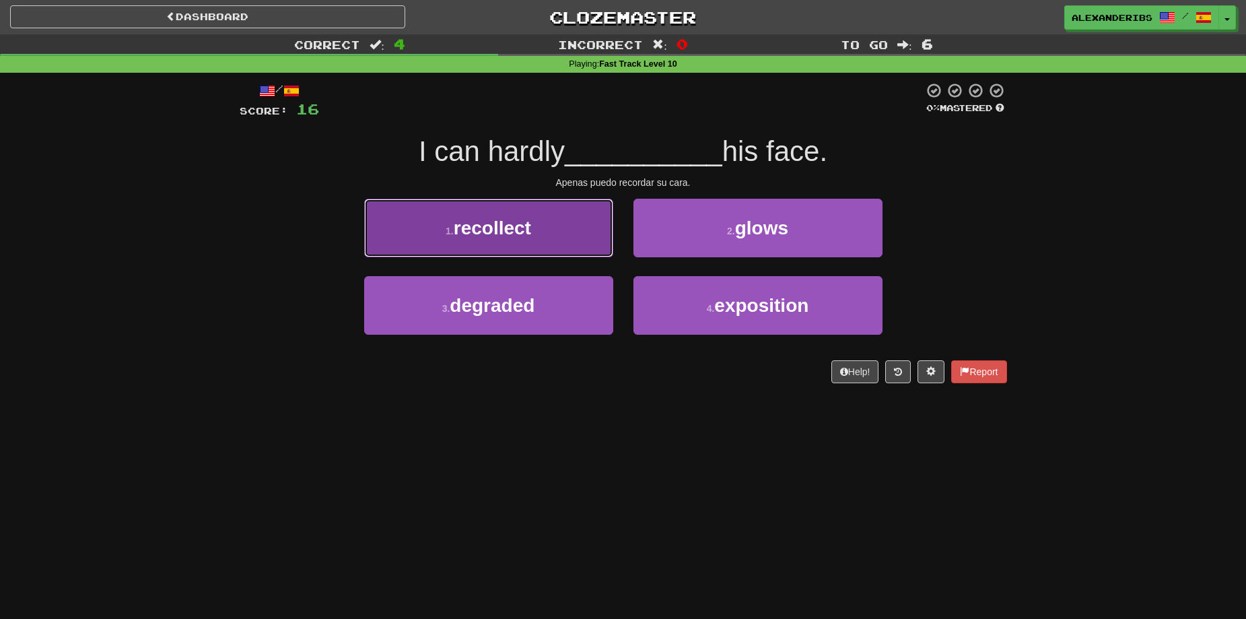
click at [550, 241] on button "1 . recollect" at bounding box center [488, 228] width 249 height 59
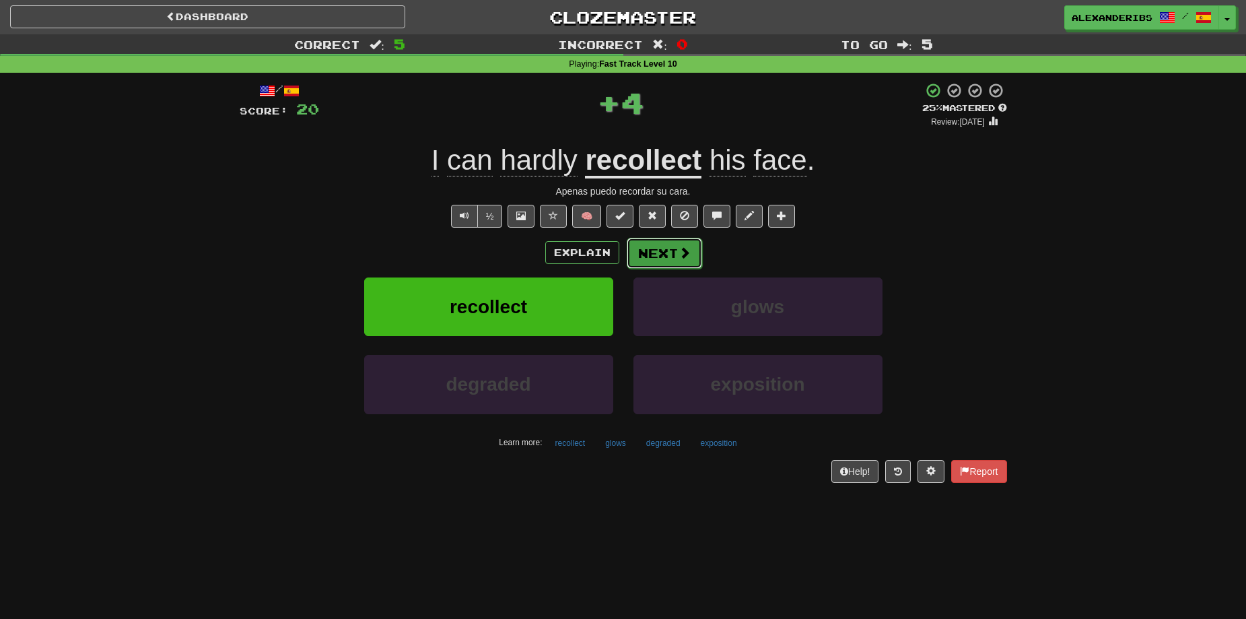
click at [654, 246] on button "Next" at bounding box center [664, 253] width 75 height 31
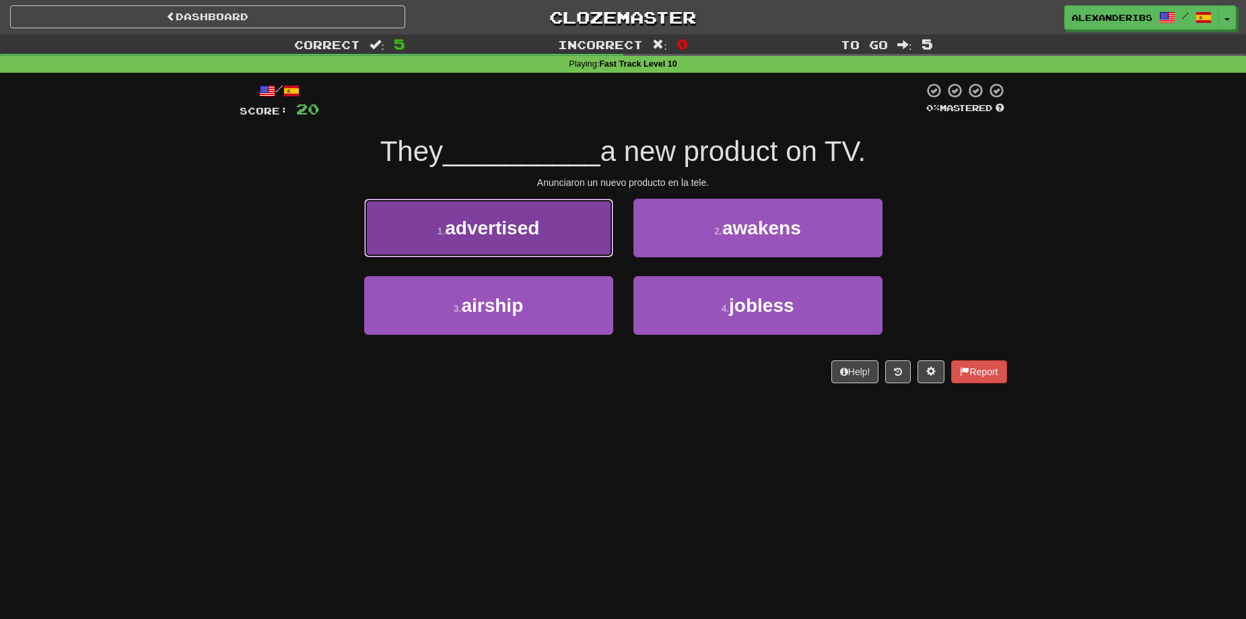
click at [552, 226] on button "1 . advertised" at bounding box center [488, 228] width 249 height 59
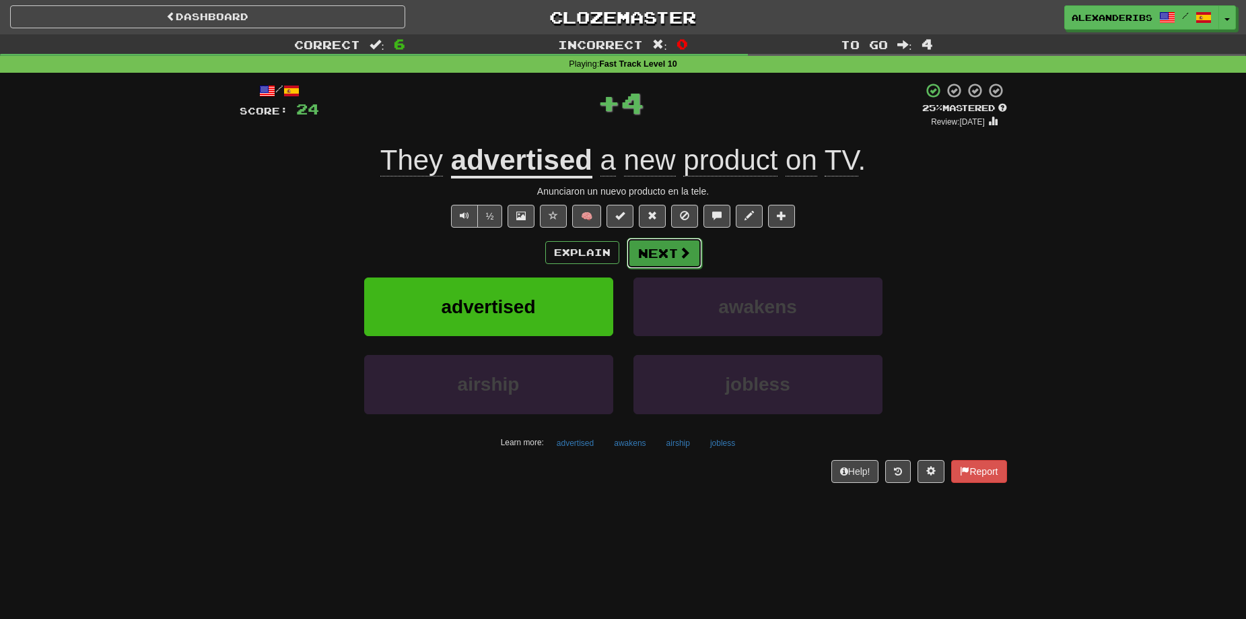
click at [652, 248] on button "Next" at bounding box center [664, 253] width 75 height 31
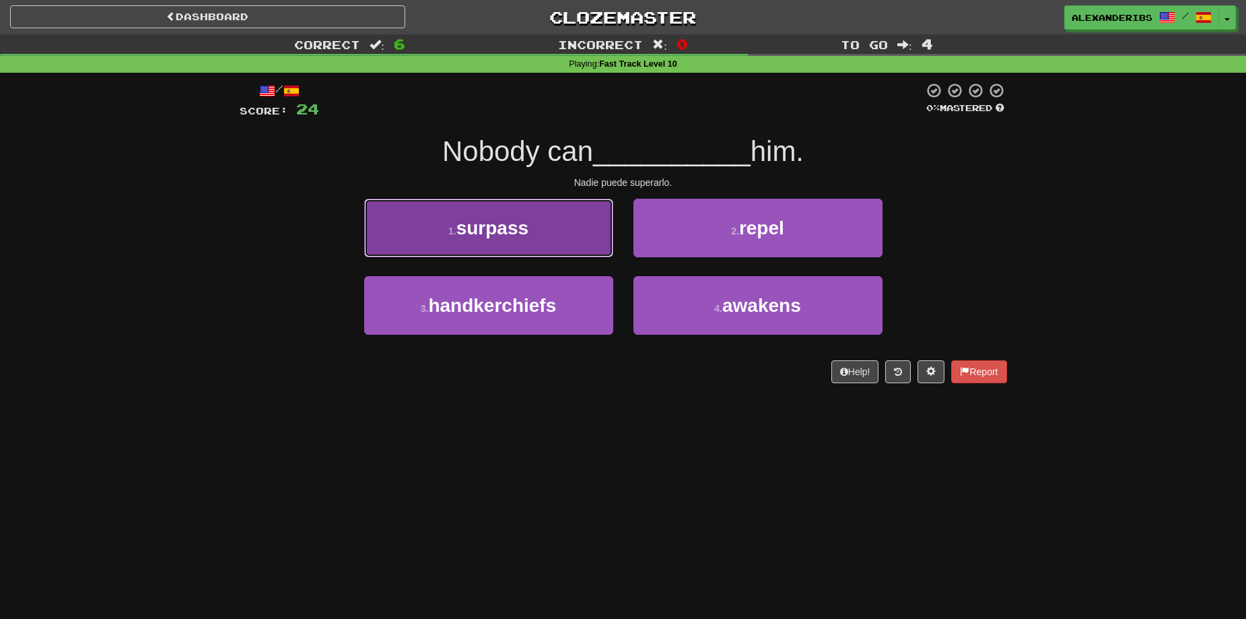
click at [555, 237] on button "1 . surpass" at bounding box center [488, 228] width 249 height 59
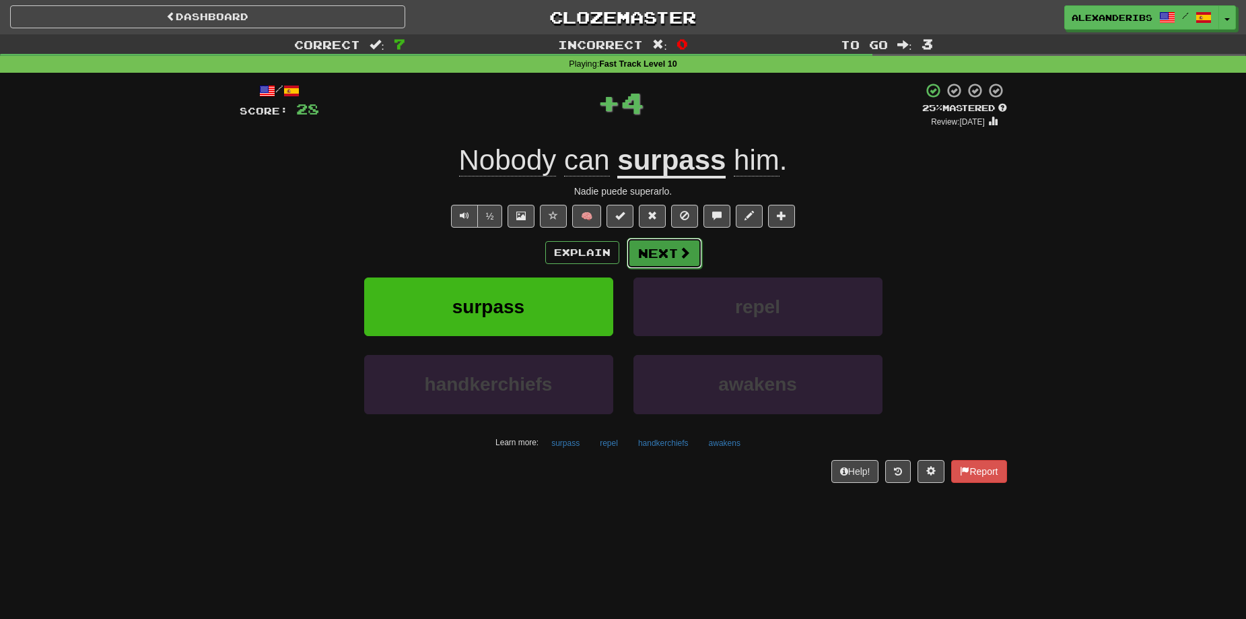
click at [650, 253] on button "Next" at bounding box center [664, 253] width 75 height 31
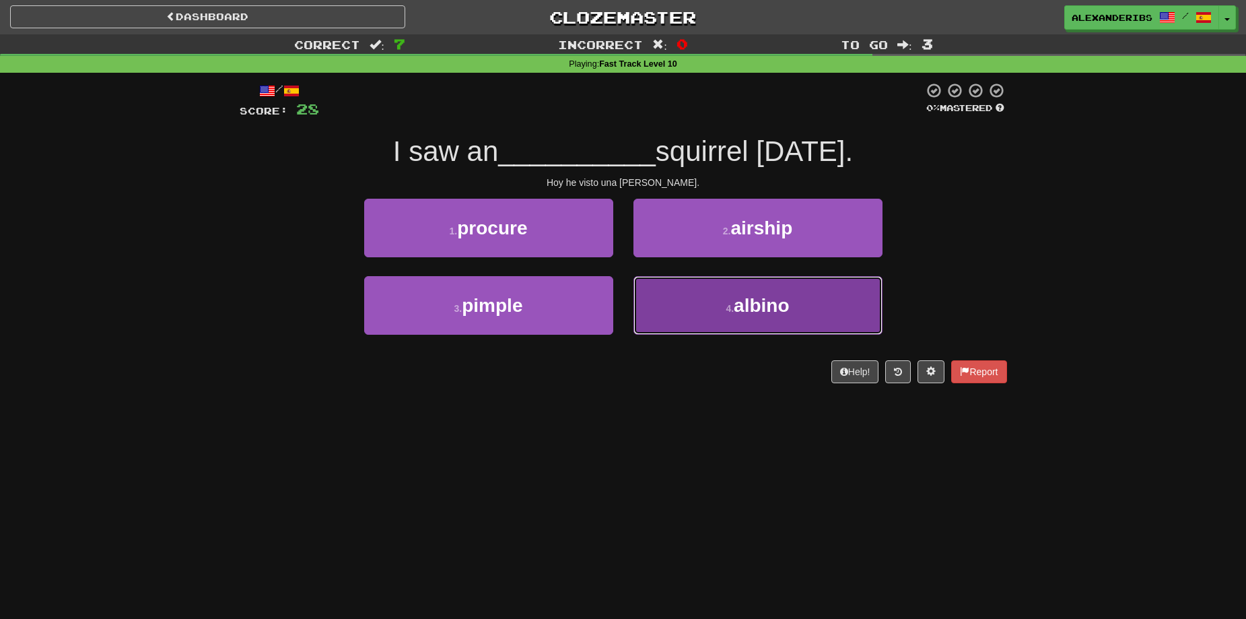
click at [668, 302] on button "4 . albino" at bounding box center [757, 305] width 249 height 59
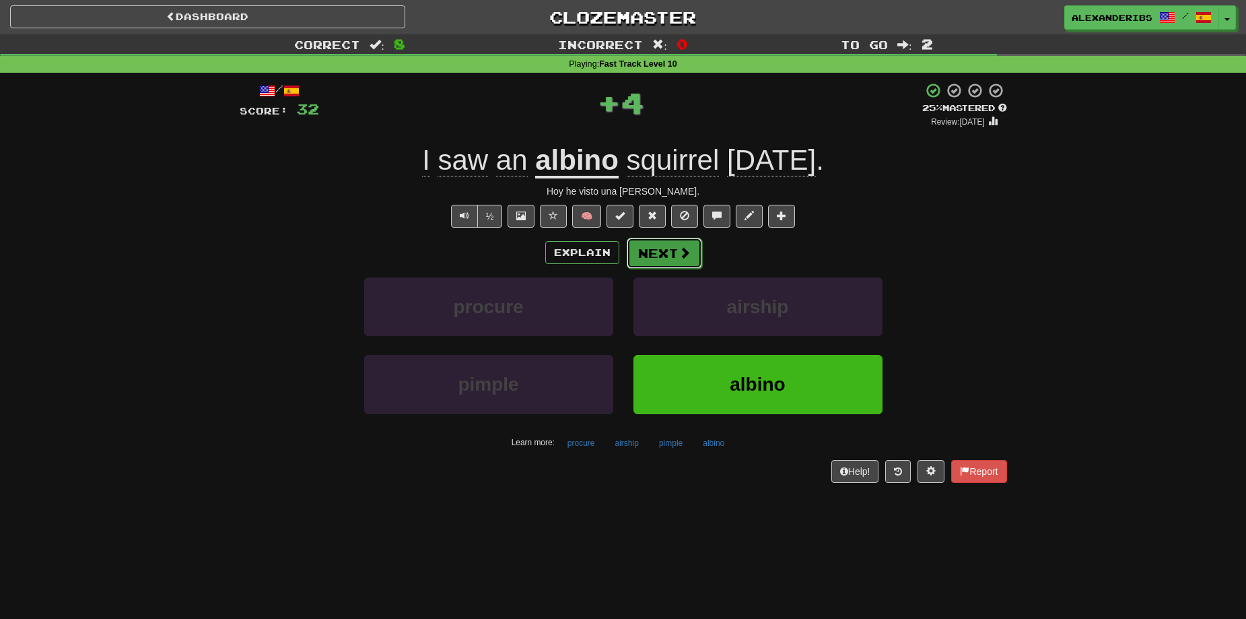
click at [658, 265] on button "Next" at bounding box center [664, 253] width 75 height 31
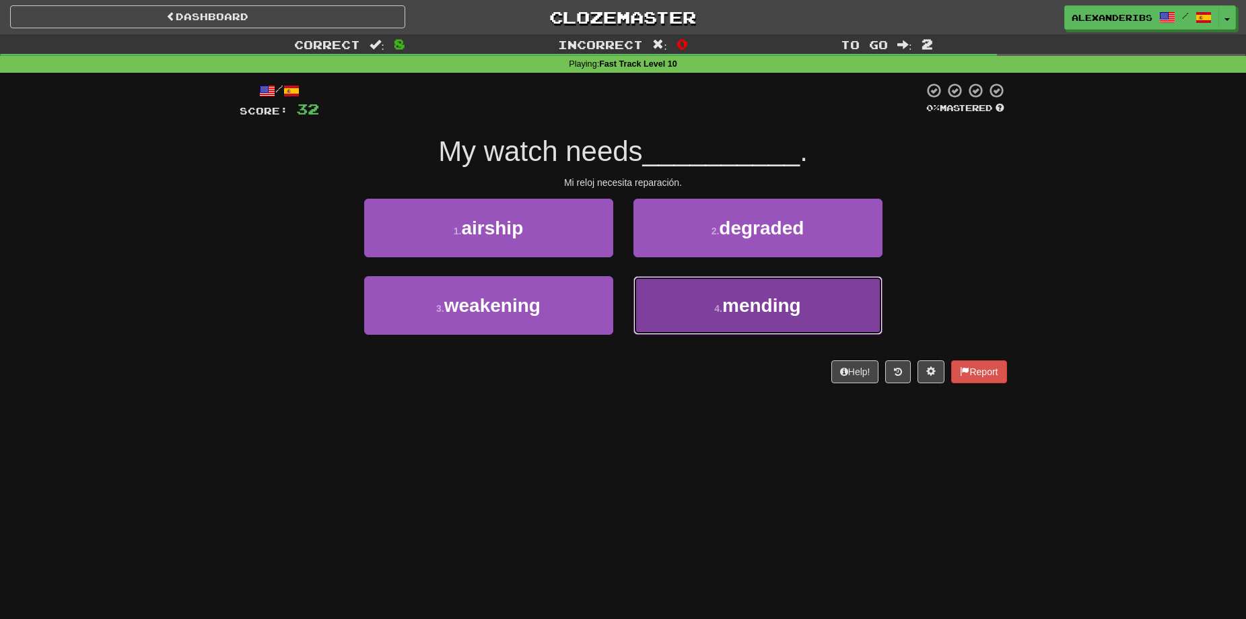
click at [666, 306] on button "4 . mending" at bounding box center [757, 305] width 249 height 59
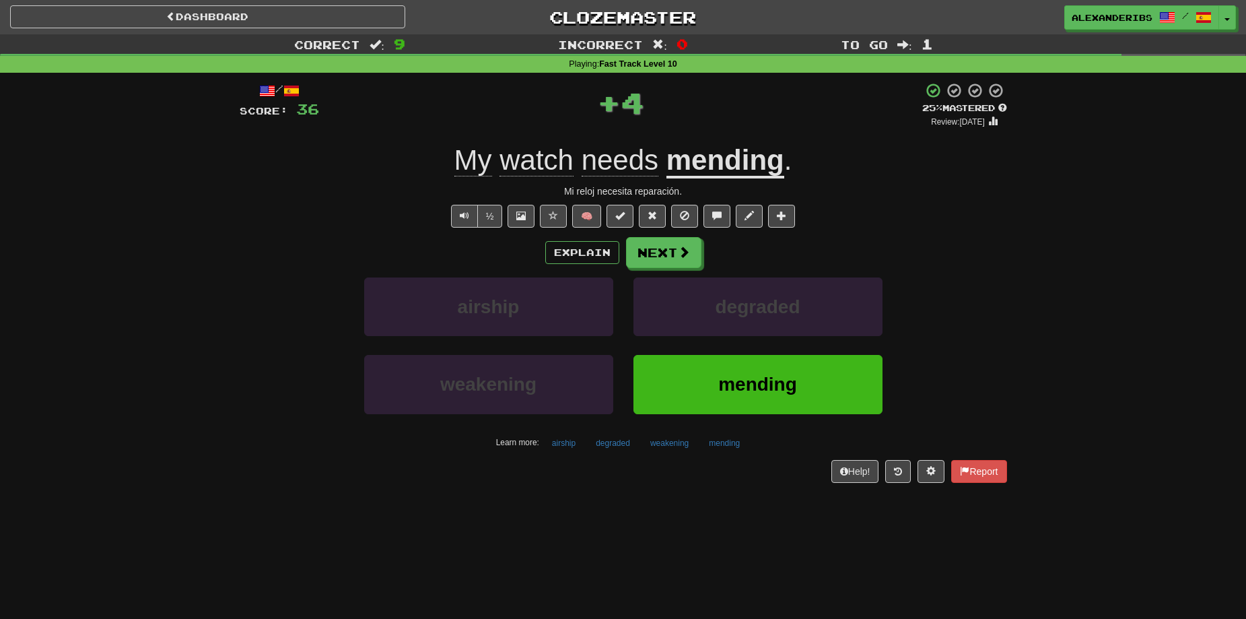
click at [676, 269] on div "Explain Next airship degraded weakening mending Learn more: airship degraded we…" at bounding box center [623, 345] width 767 height 216
click at [679, 258] on span at bounding box center [685, 252] width 12 height 12
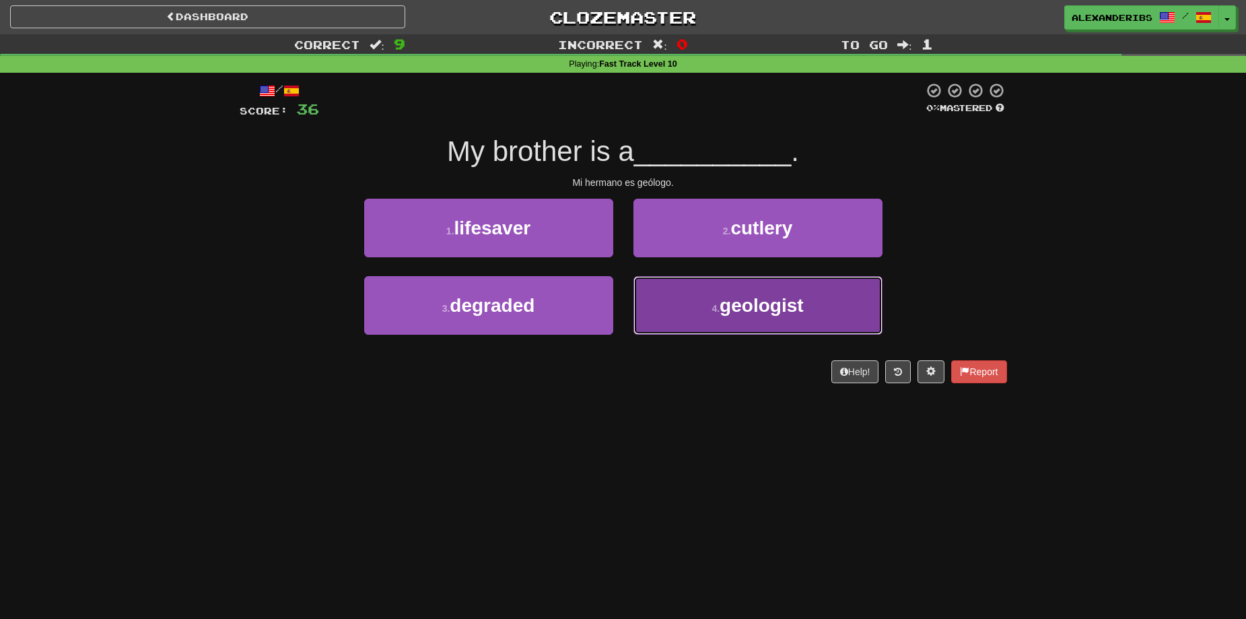
click at [681, 296] on button "4 . geologist" at bounding box center [757, 305] width 249 height 59
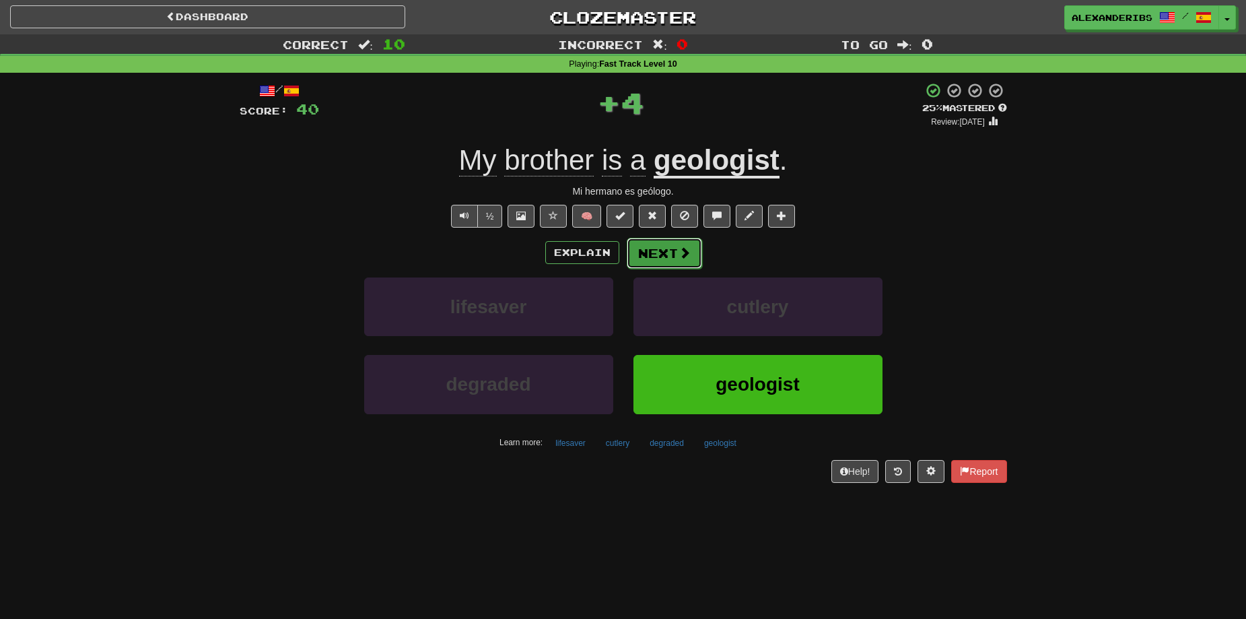
click at [668, 260] on button "Next" at bounding box center [664, 253] width 75 height 31
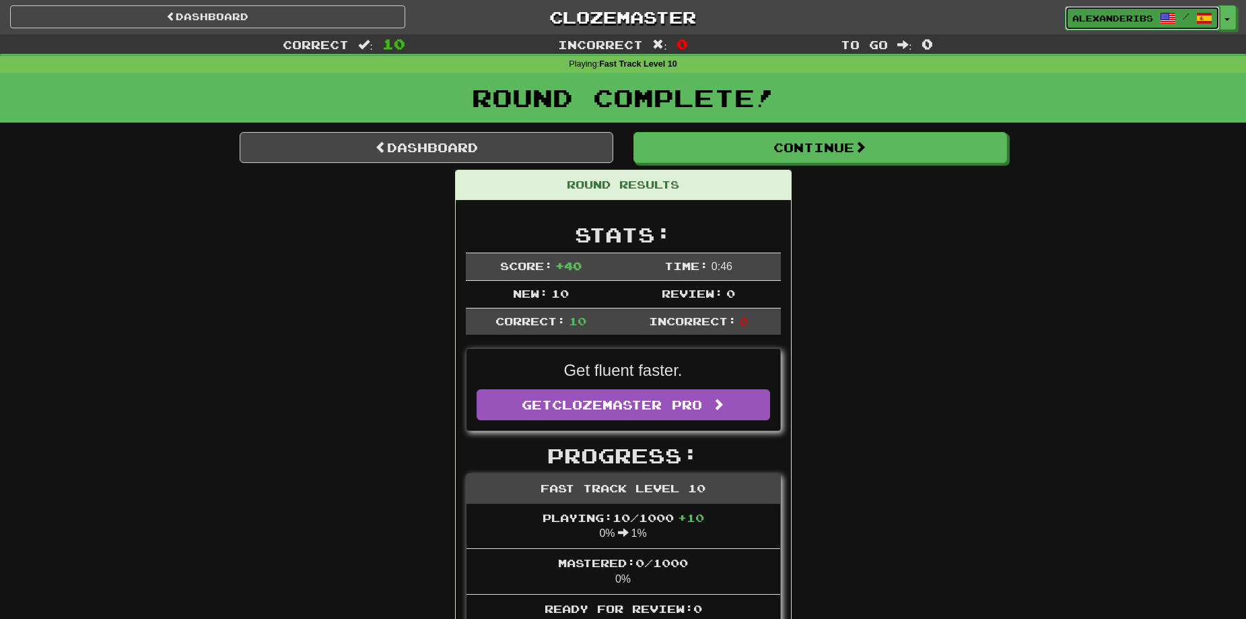
click at [1075, 23] on span "alexanderibs" at bounding box center [1112, 18] width 81 height 12
